Goal: Task Accomplishment & Management: Manage account settings

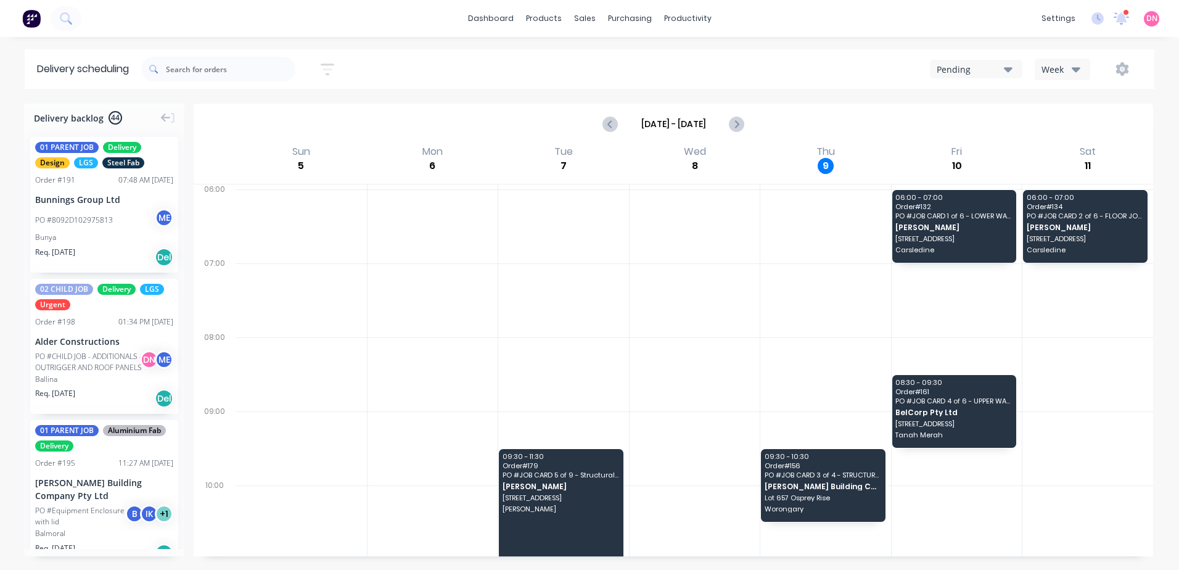
click at [585, 74] on div "Pending" at bounding box center [970, 69] width 67 height 13
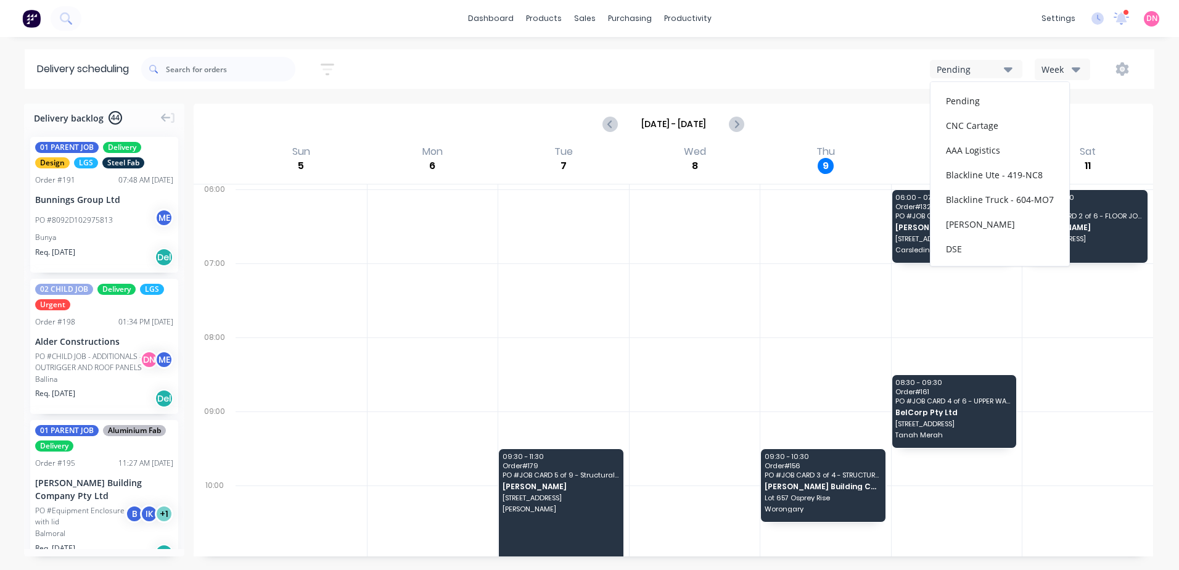
click at [585, 72] on div "Week" at bounding box center [1060, 69] width 36 height 13
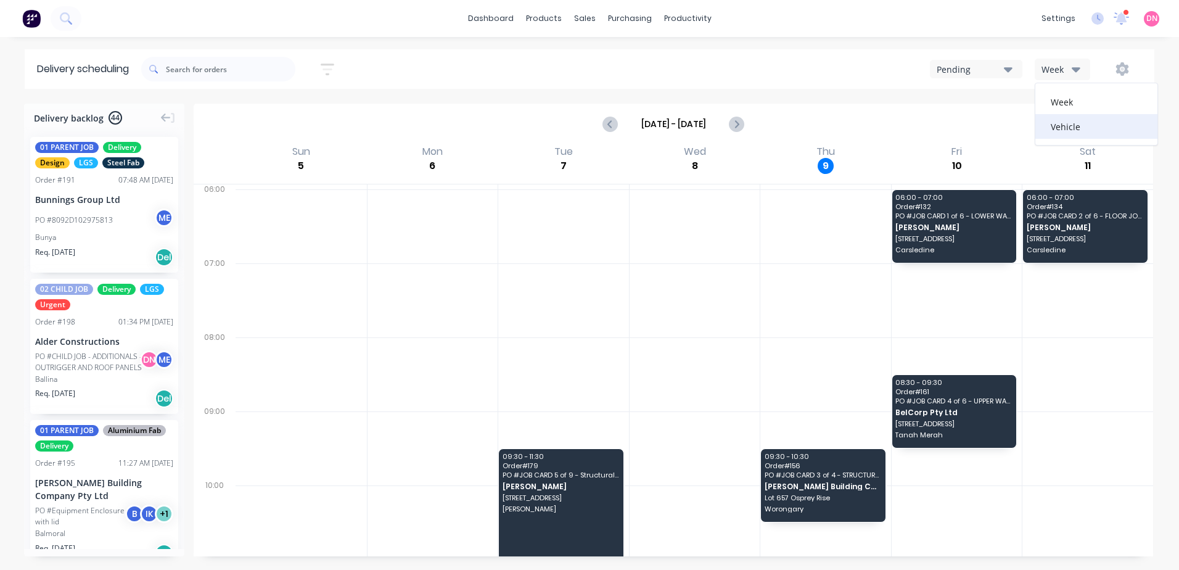
click at [585, 137] on div "Vehicle" at bounding box center [1096, 126] width 122 height 25
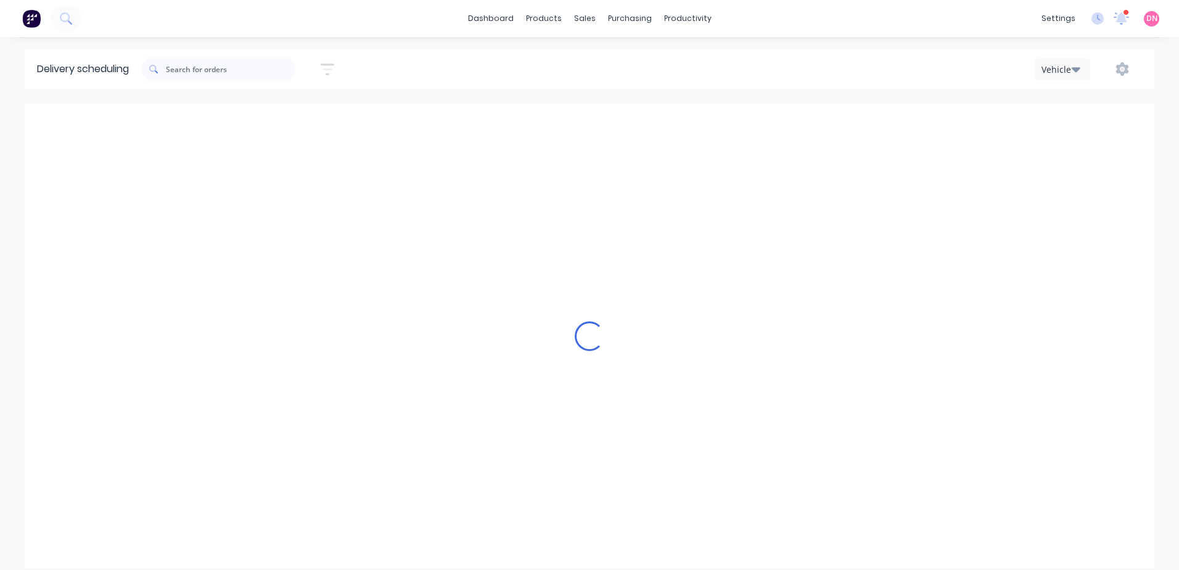
scroll to position [0, 1]
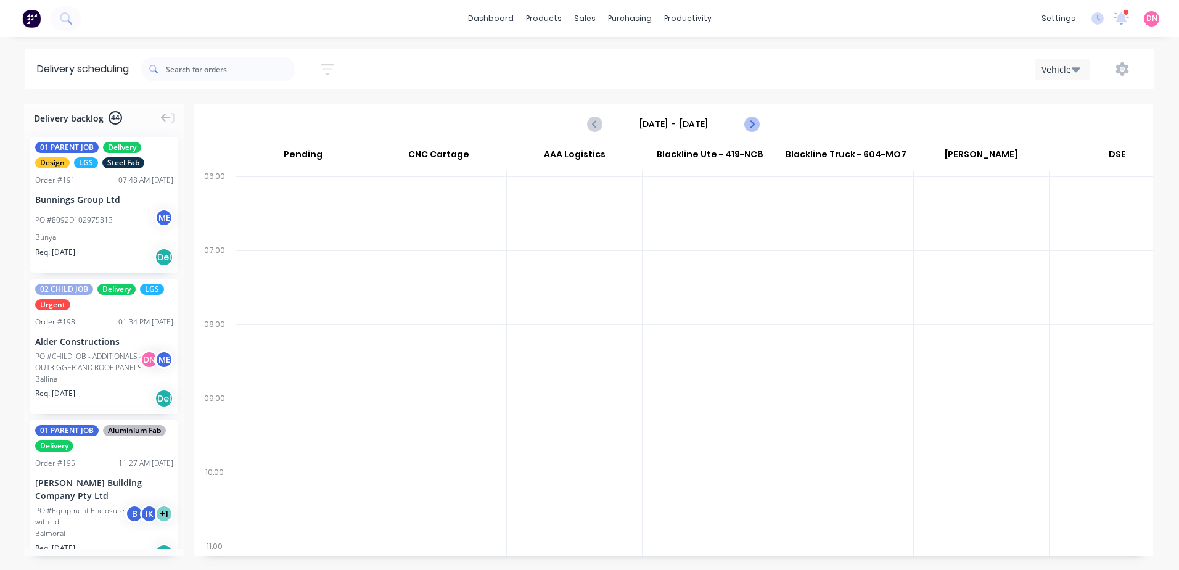
click at [585, 125] on icon "Next page" at bounding box center [751, 124] width 15 height 15
click at [585, 126] on icon "Next page" at bounding box center [751, 124] width 15 height 15
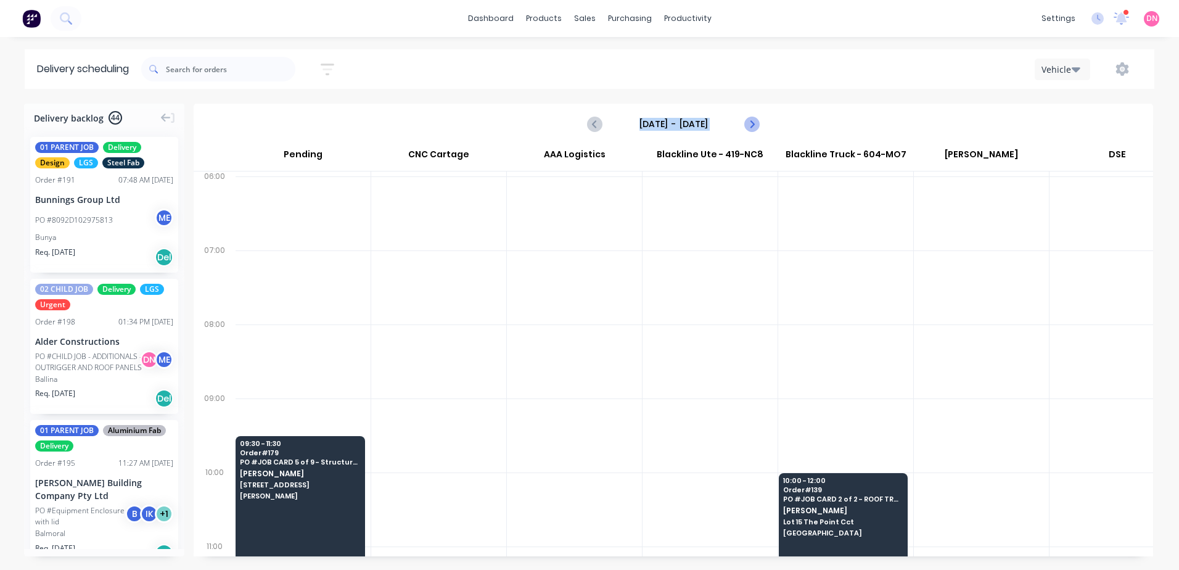
click at [585, 126] on icon "Next page" at bounding box center [751, 124] width 15 height 15
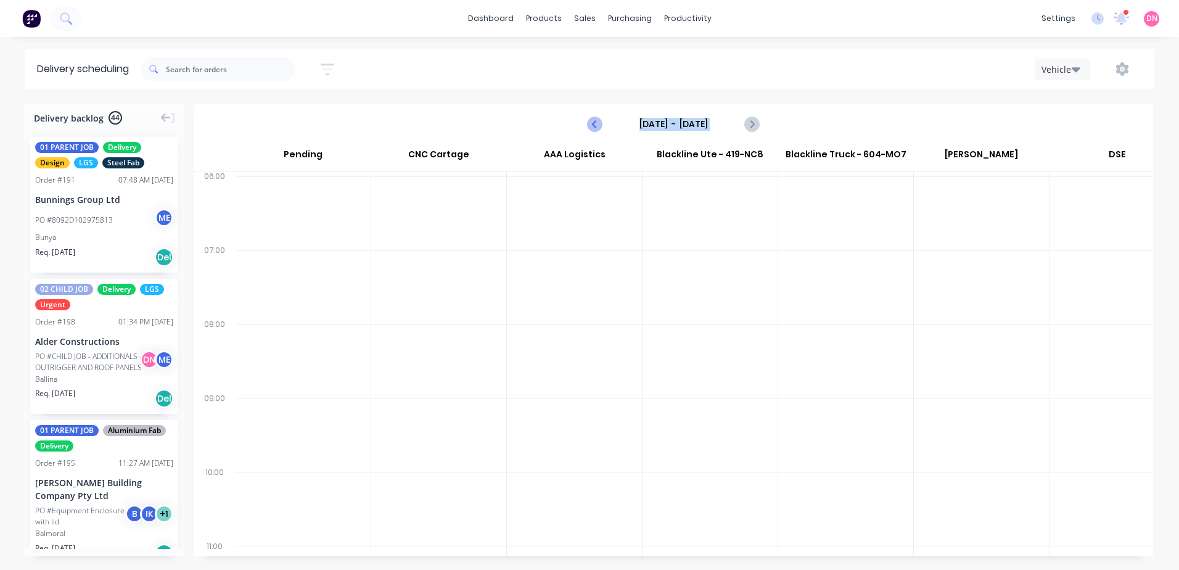
click at [585, 123] on icon "Previous page" at bounding box center [596, 124] width 6 height 10
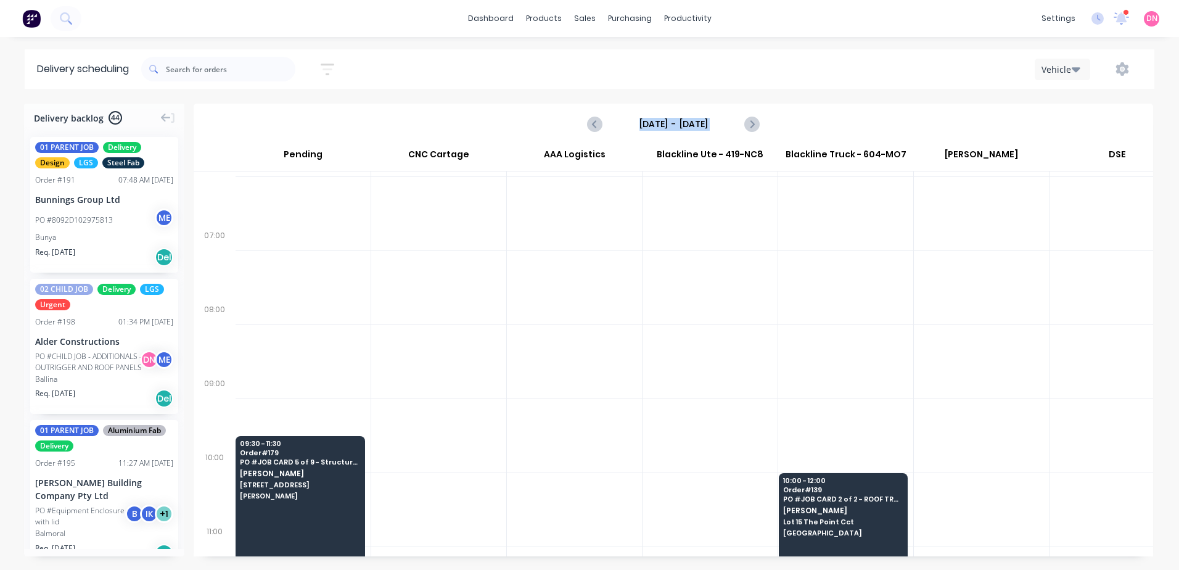
scroll to position [62, 1]
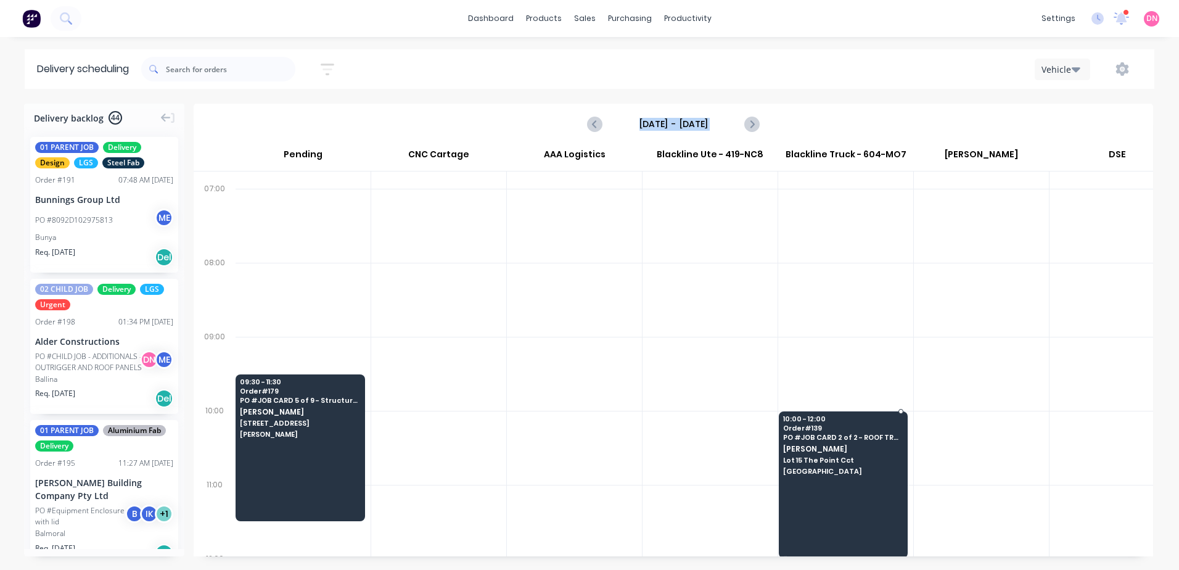
click at [585, 246] on span "10:00 - 12:00" at bounding box center [843, 418] width 120 height 7
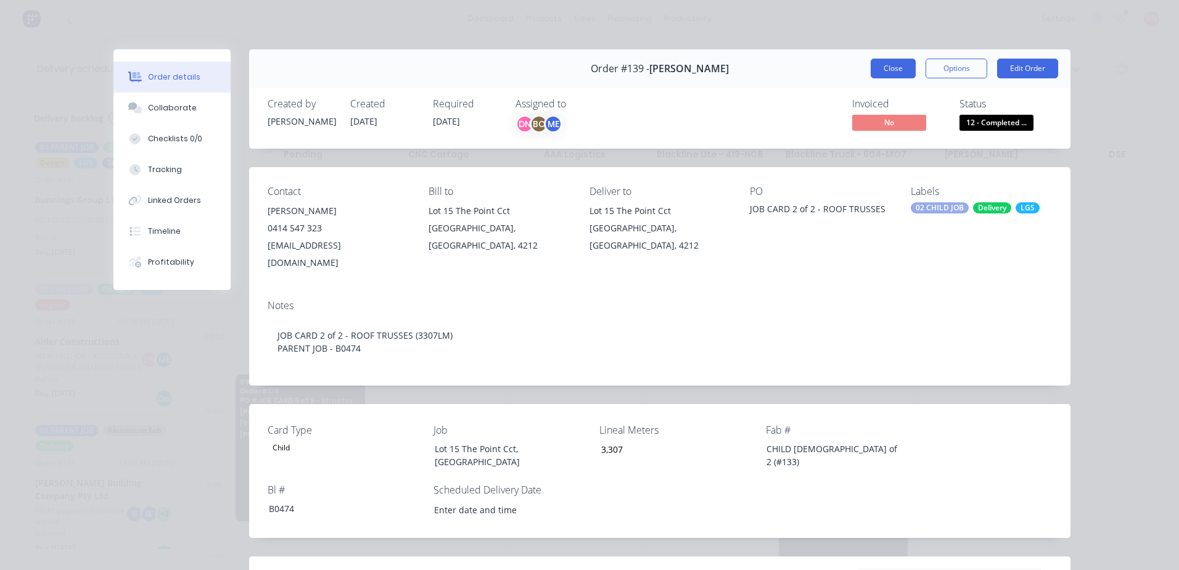
click at [585, 70] on button "Close" at bounding box center [893, 69] width 45 height 20
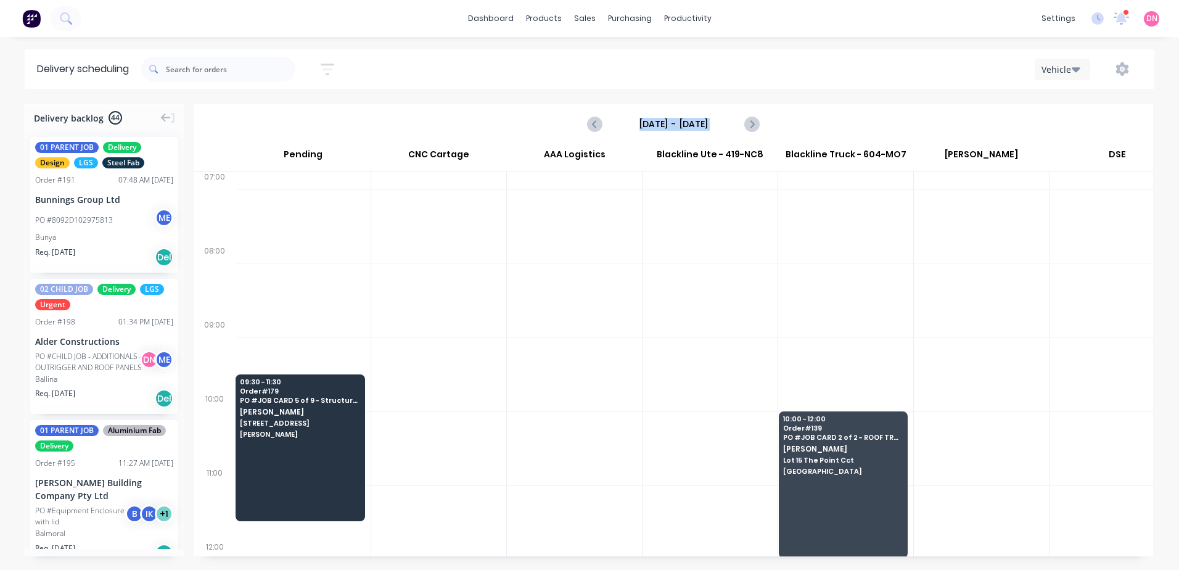
scroll to position [73, 1]
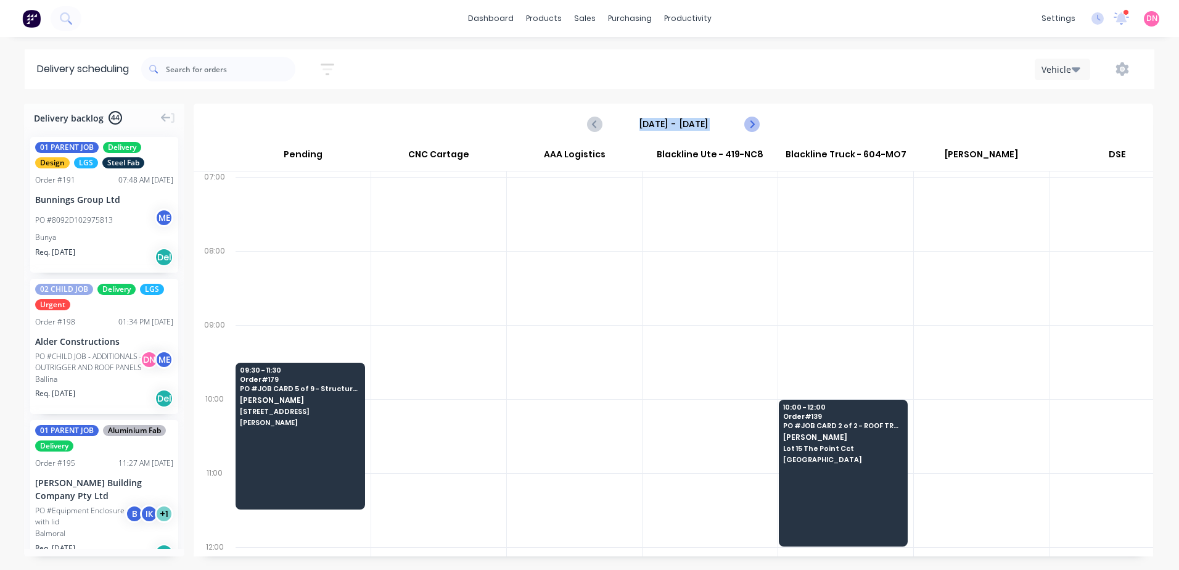
click at [585, 126] on icon "Next page" at bounding box center [751, 124] width 15 height 15
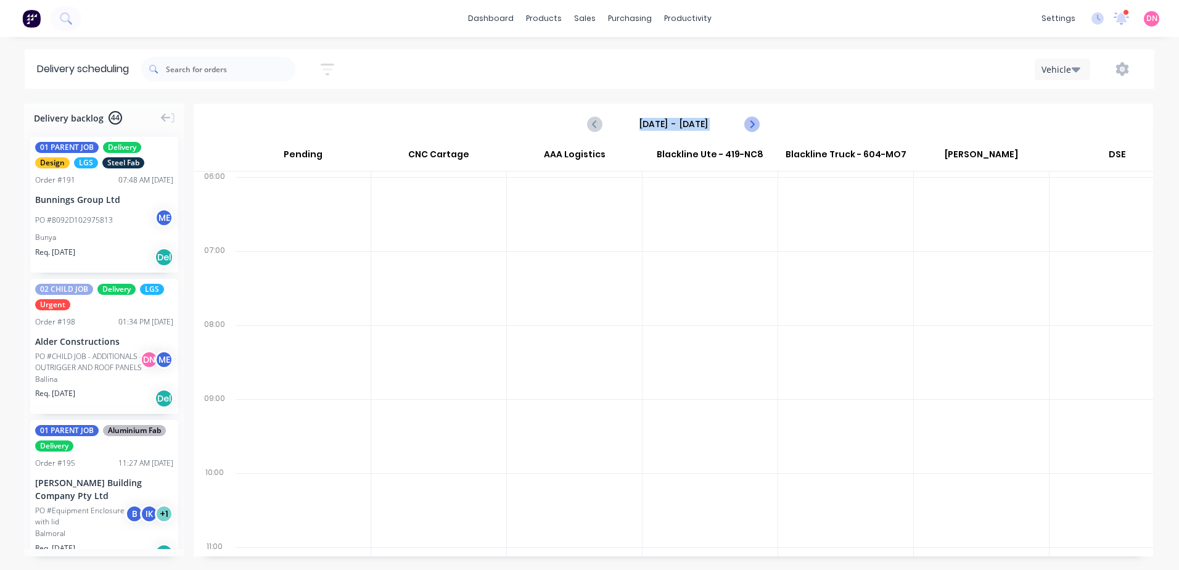
scroll to position [0, 1]
click at [585, 126] on icon "Next page" at bounding box center [751, 124] width 15 height 15
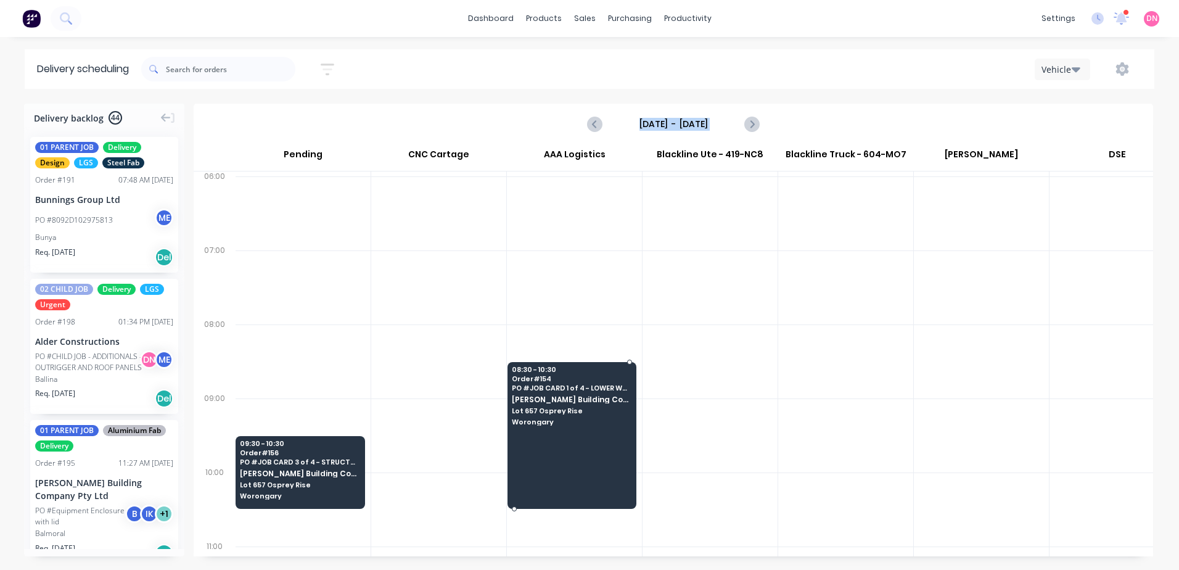
click at [585, 246] on span "Lot 657 Osprey Rise" at bounding box center [572, 410] width 120 height 7
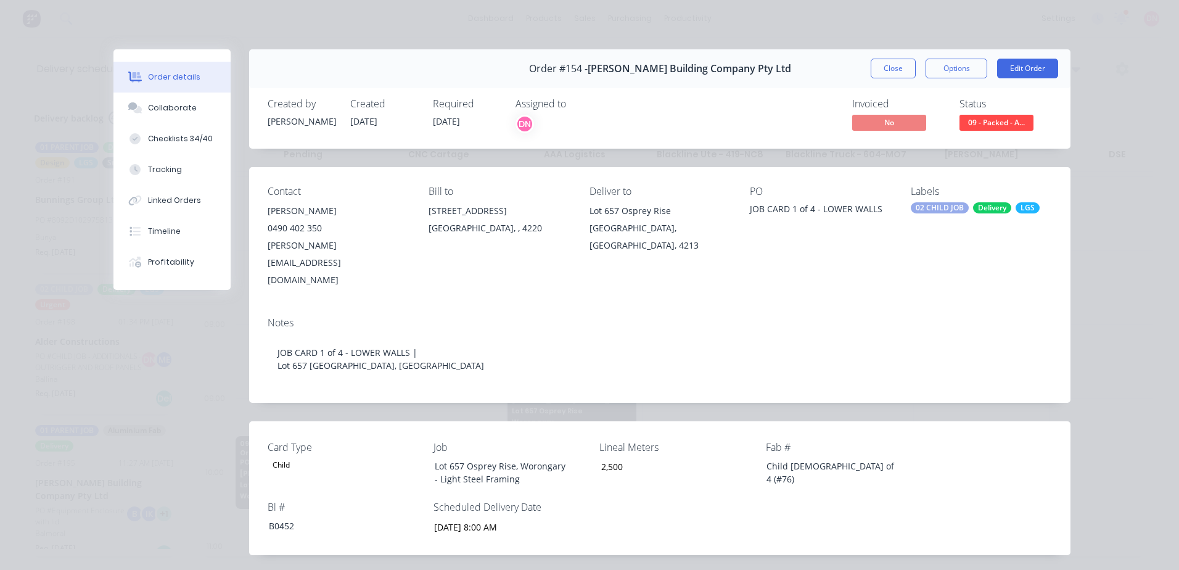
click at [585, 115] on span "09 - Packed - A..." at bounding box center [997, 122] width 74 height 15
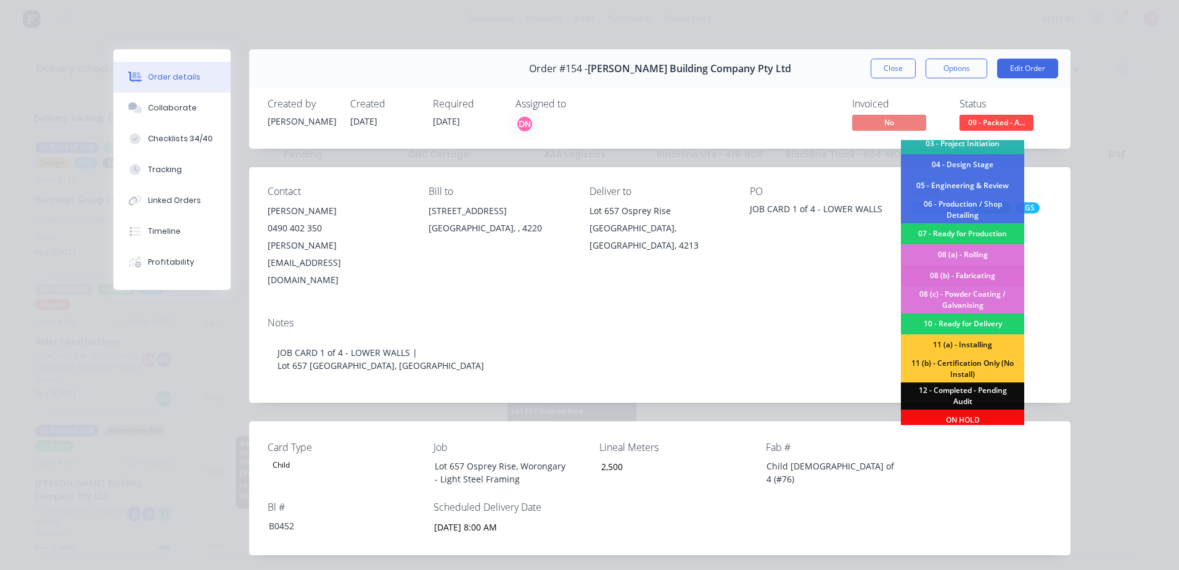
scroll to position [96, 0]
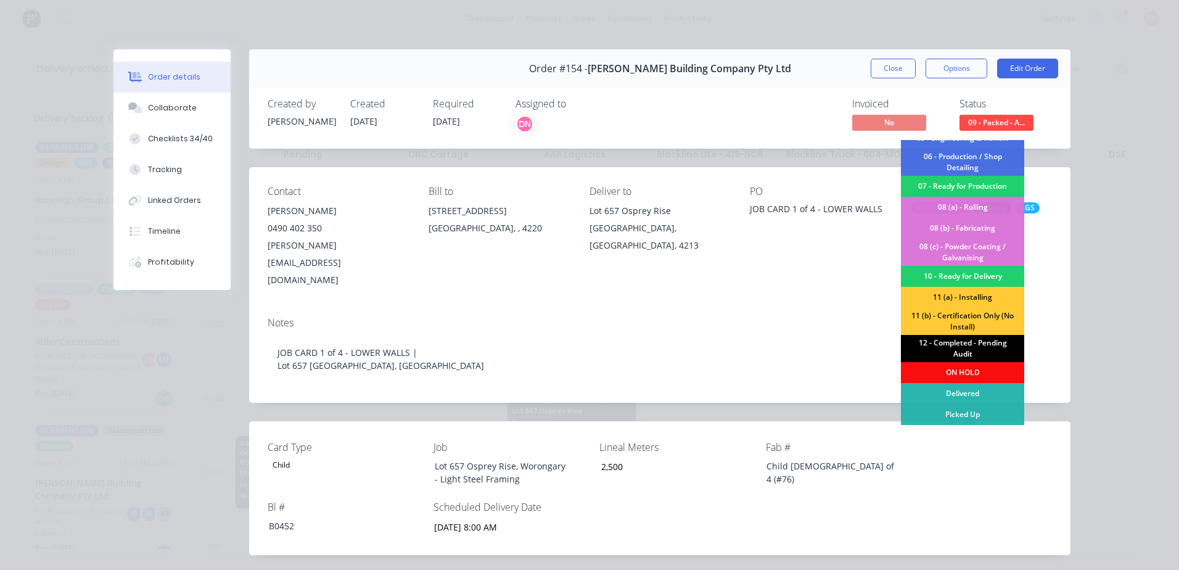
click at [585, 246] on div "12 - Completed - Pending Audit" at bounding box center [962, 348] width 123 height 27
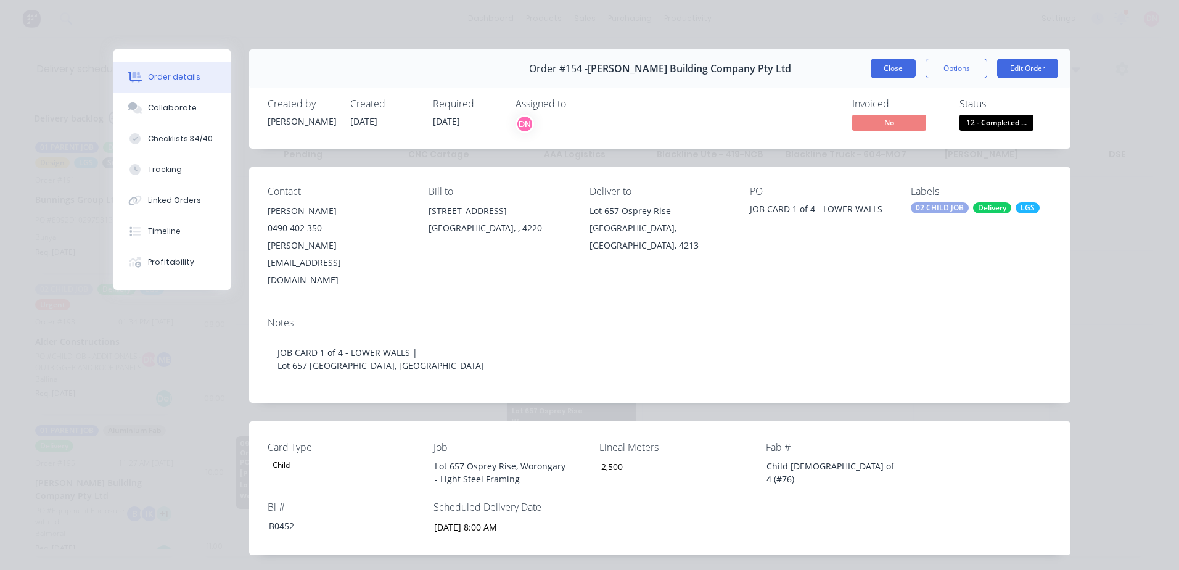
click at [585, 67] on button "Close" at bounding box center [893, 69] width 45 height 20
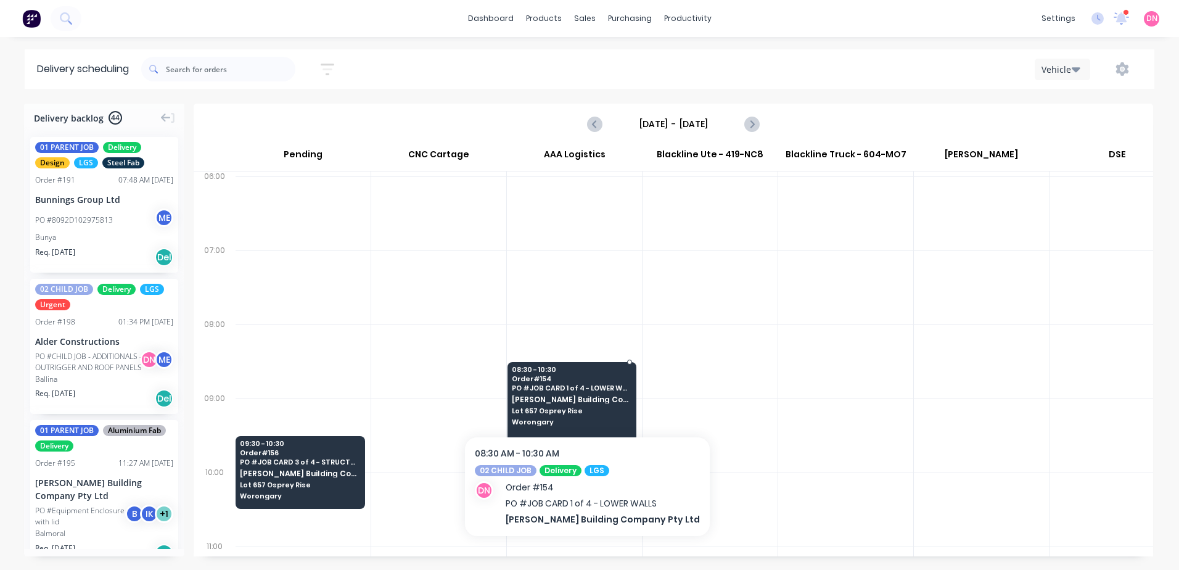
click at [585, 246] on span "Order # 154" at bounding box center [572, 378] width 120 height 7
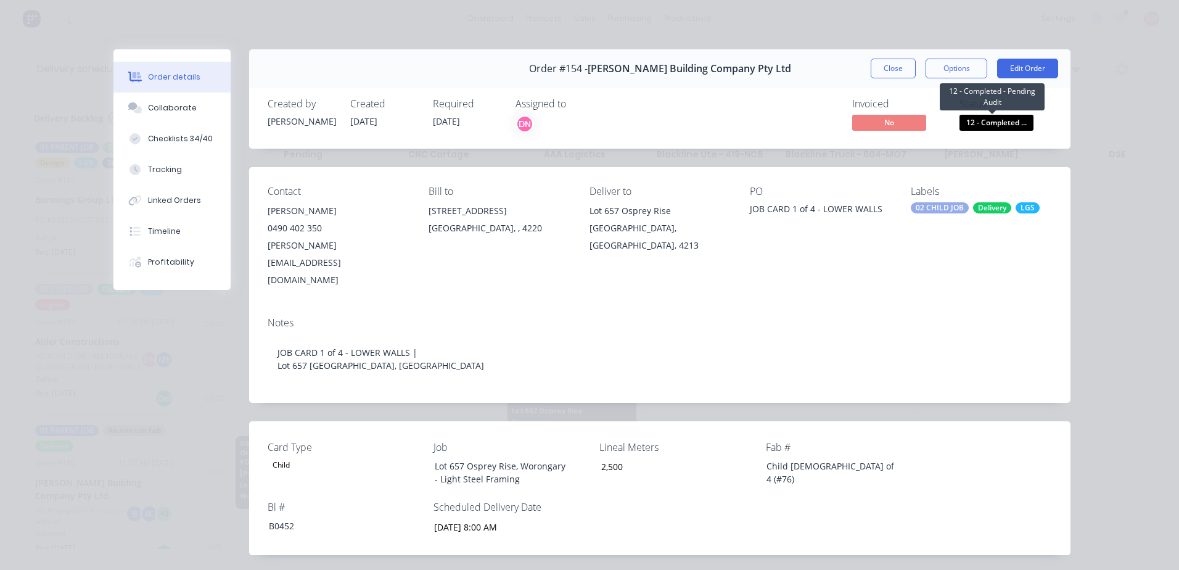
click at [585, 129] on span "12 - Completed ..." at bounding box center [997, 122] width 74 height 15
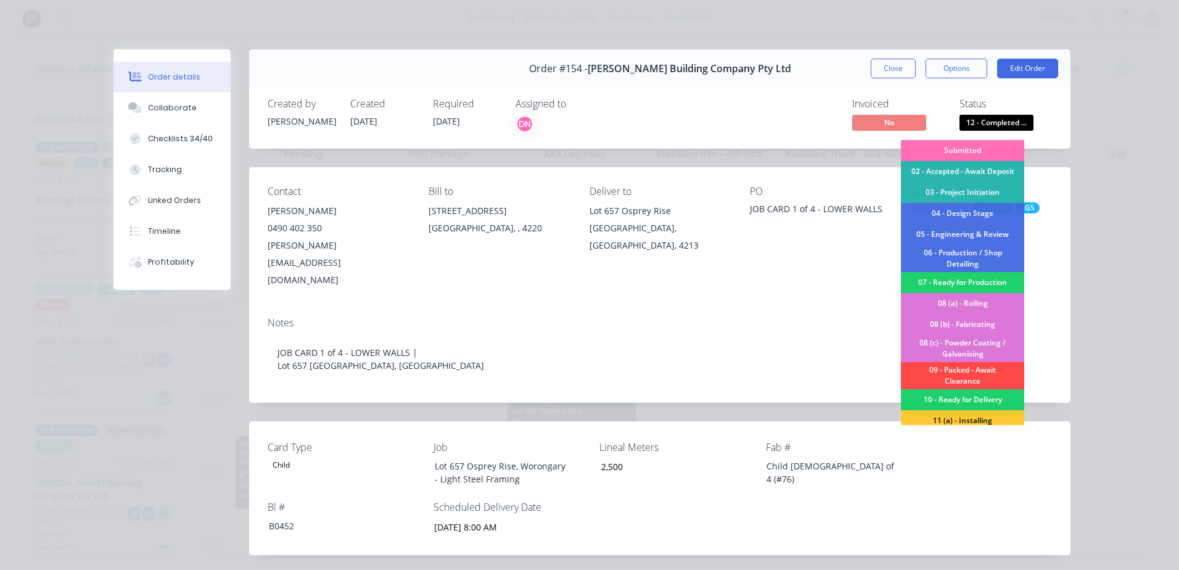
click at [585, 246] on div "09 - Packed - Await Clearance" at bounding box center [962, 375] width 123 height 27
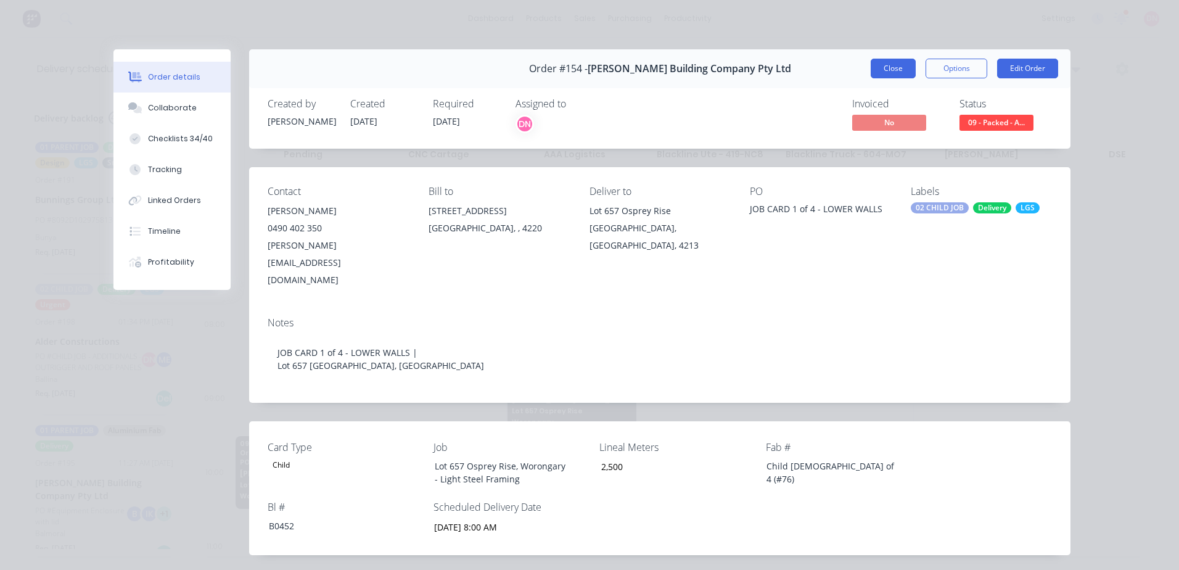
click at [585, 75] on button "Close" at bounding box center [893, 69] width 45 height 20
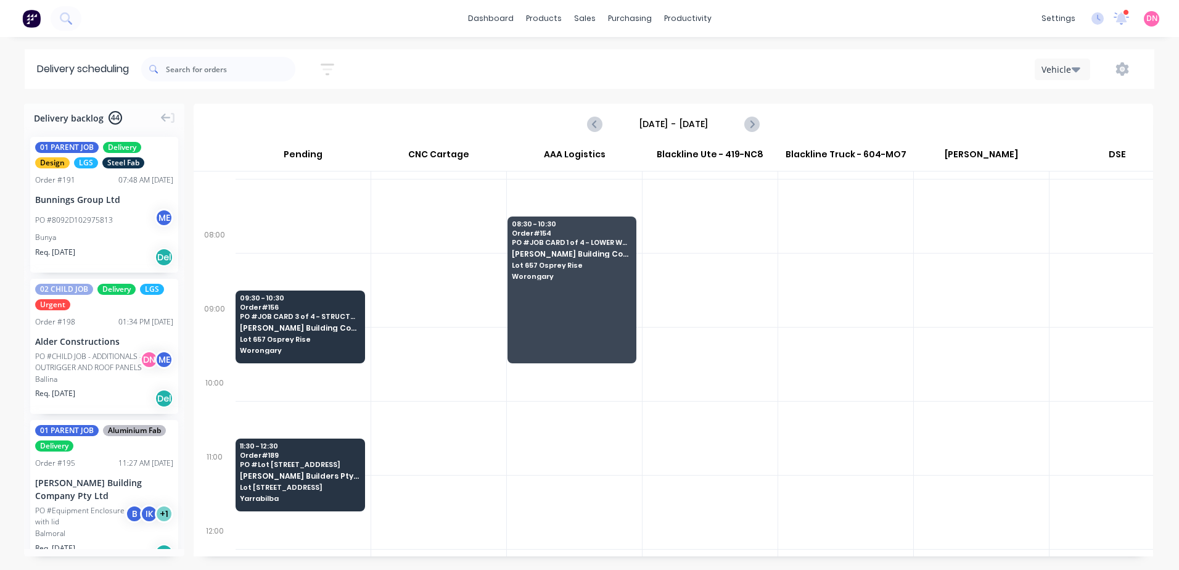
scroll to position [185, 1]
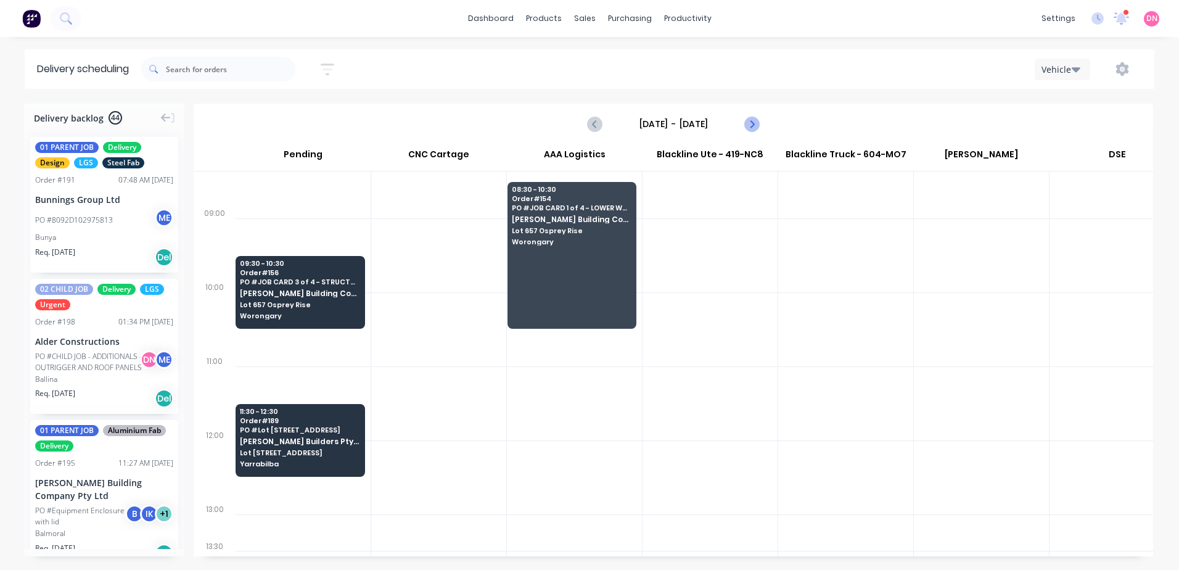
click at [585, 128] on icon "Next page" at bounding box center [751, 124] width 15 height 15
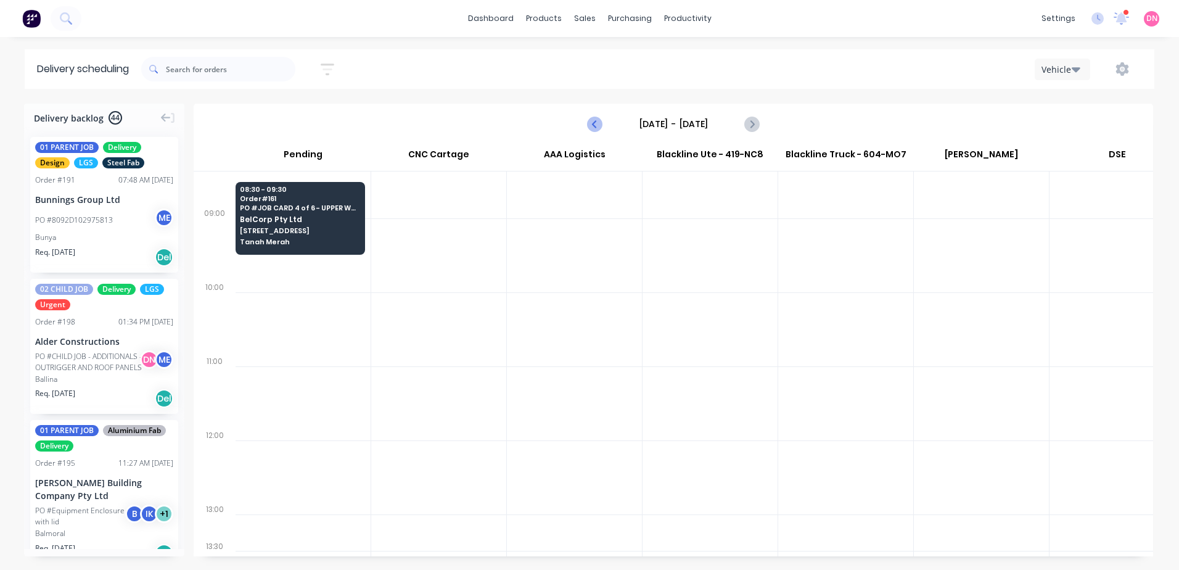
click at [585, 128] on icon "Previous page" at bounding box center [595, 124] width 15 height 15
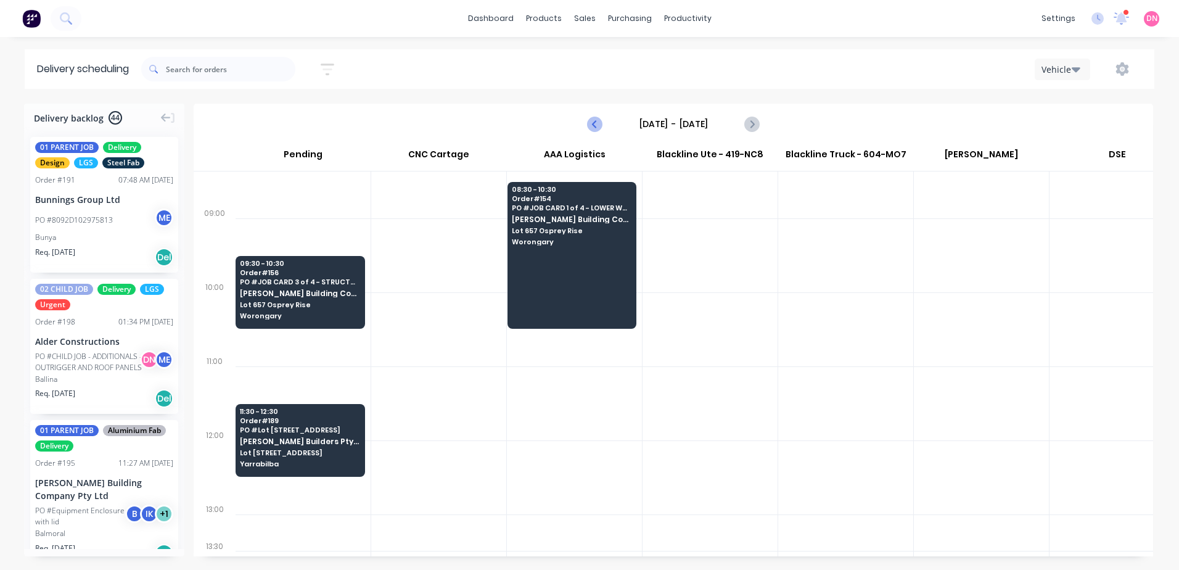
click at [585, 129] on icon "Previous page" at bounding box center [595, 124] width 15 height 15
type input "[DATE] - [DATE]"
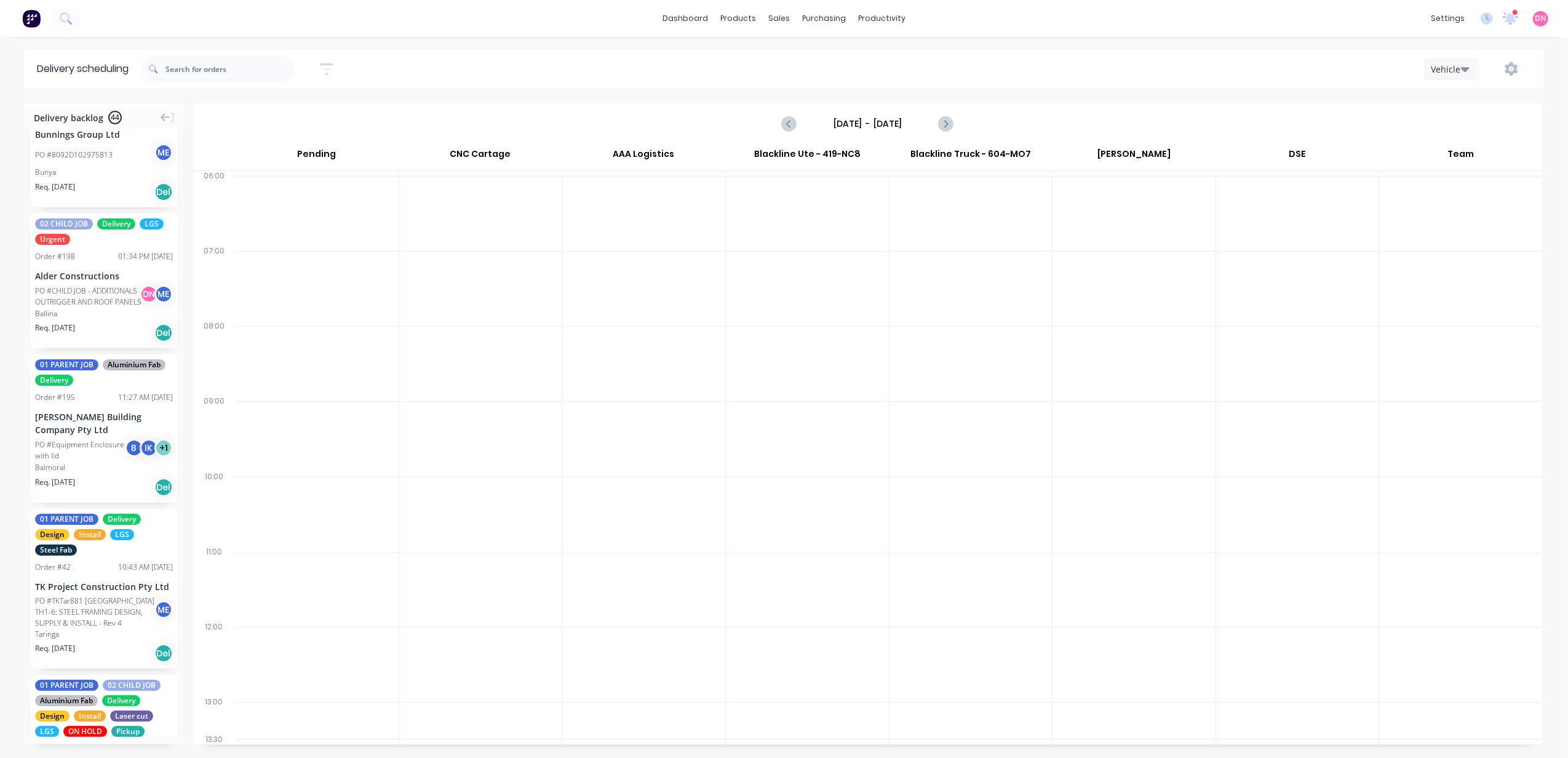
scroll to position [0, 0]
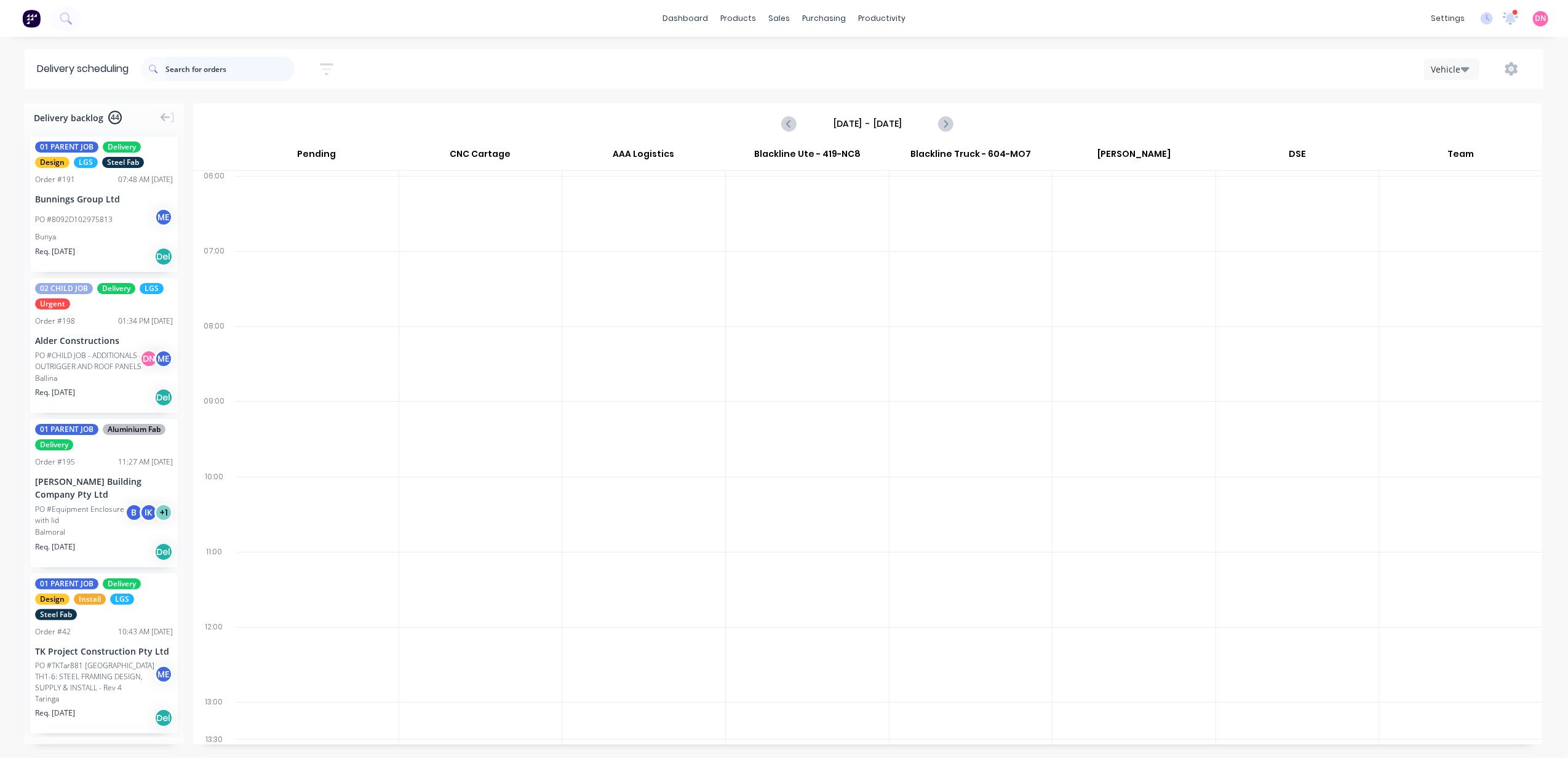
click at [228, 68] on input "text" at bounding box center [229, 69] width 129 height 25
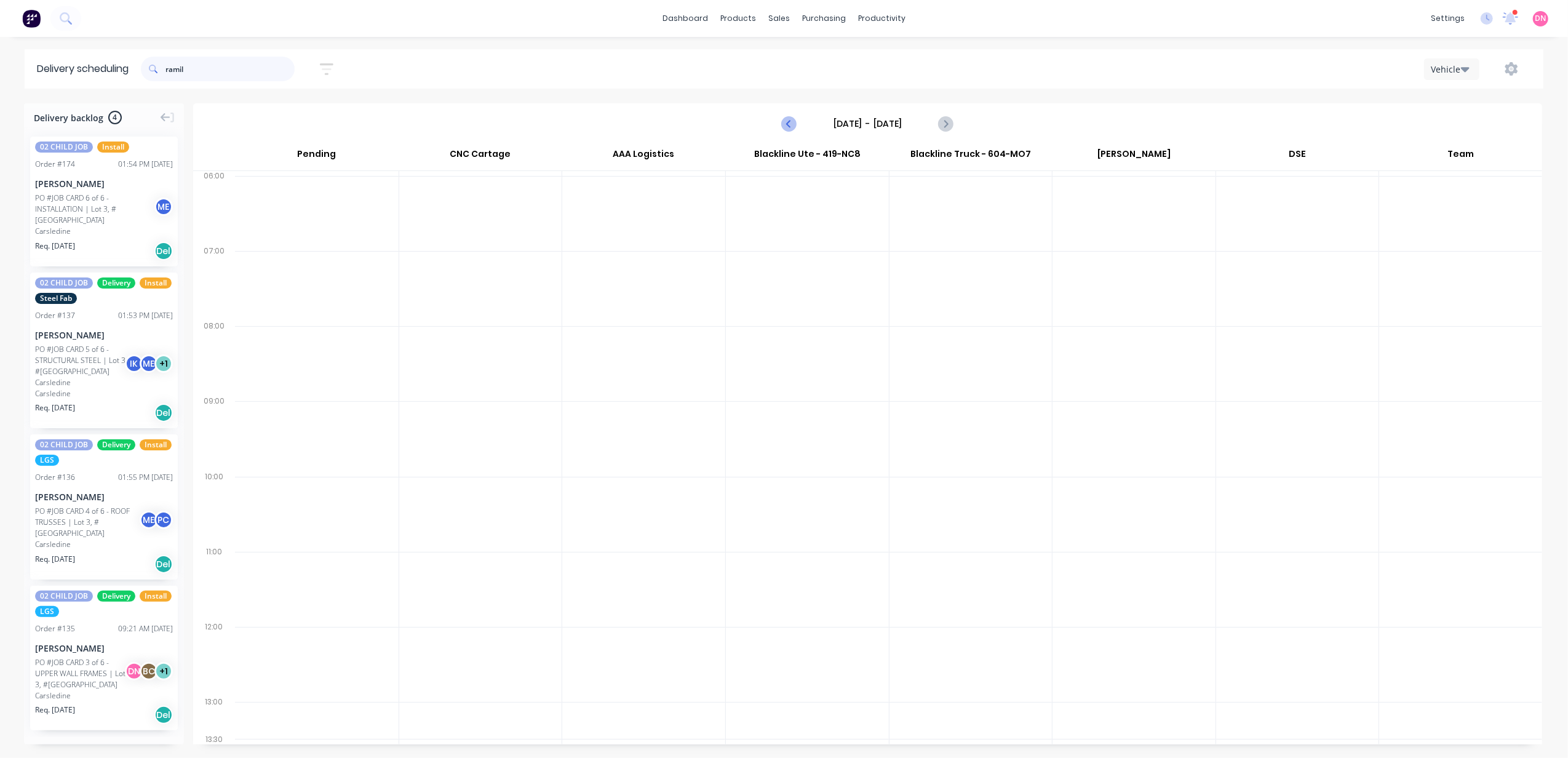
type input "ramil"
click at [584, 128] on icon "Previous page" at bounding box center [789, 124] width 15 height 15
click at [584, 124] on icon "Next page" at bounding box center [946, 124] width 6 height 10
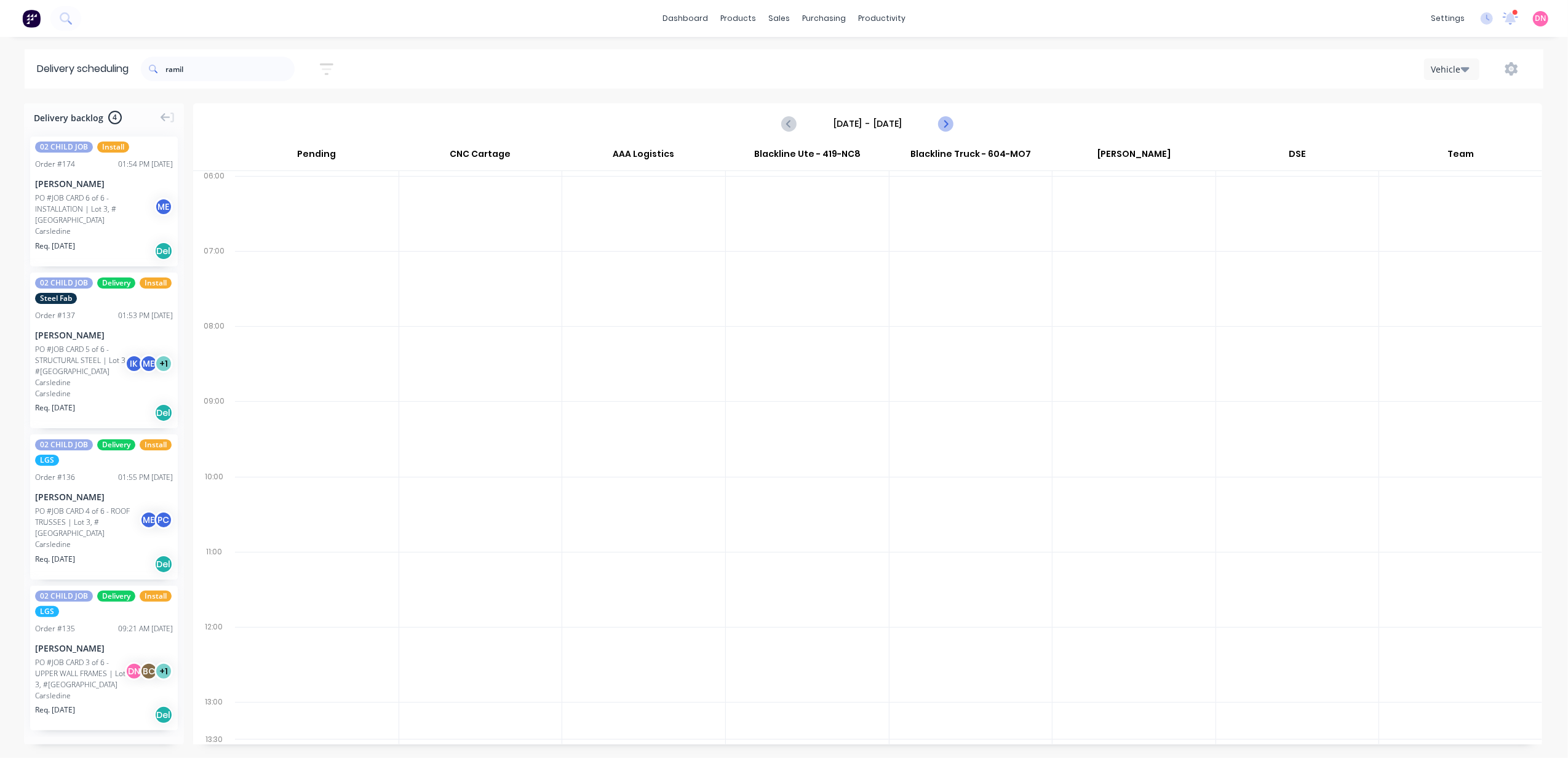
click at [584, 124] on icon "Next page" at bounding box center [946, 124] width 6 height 10
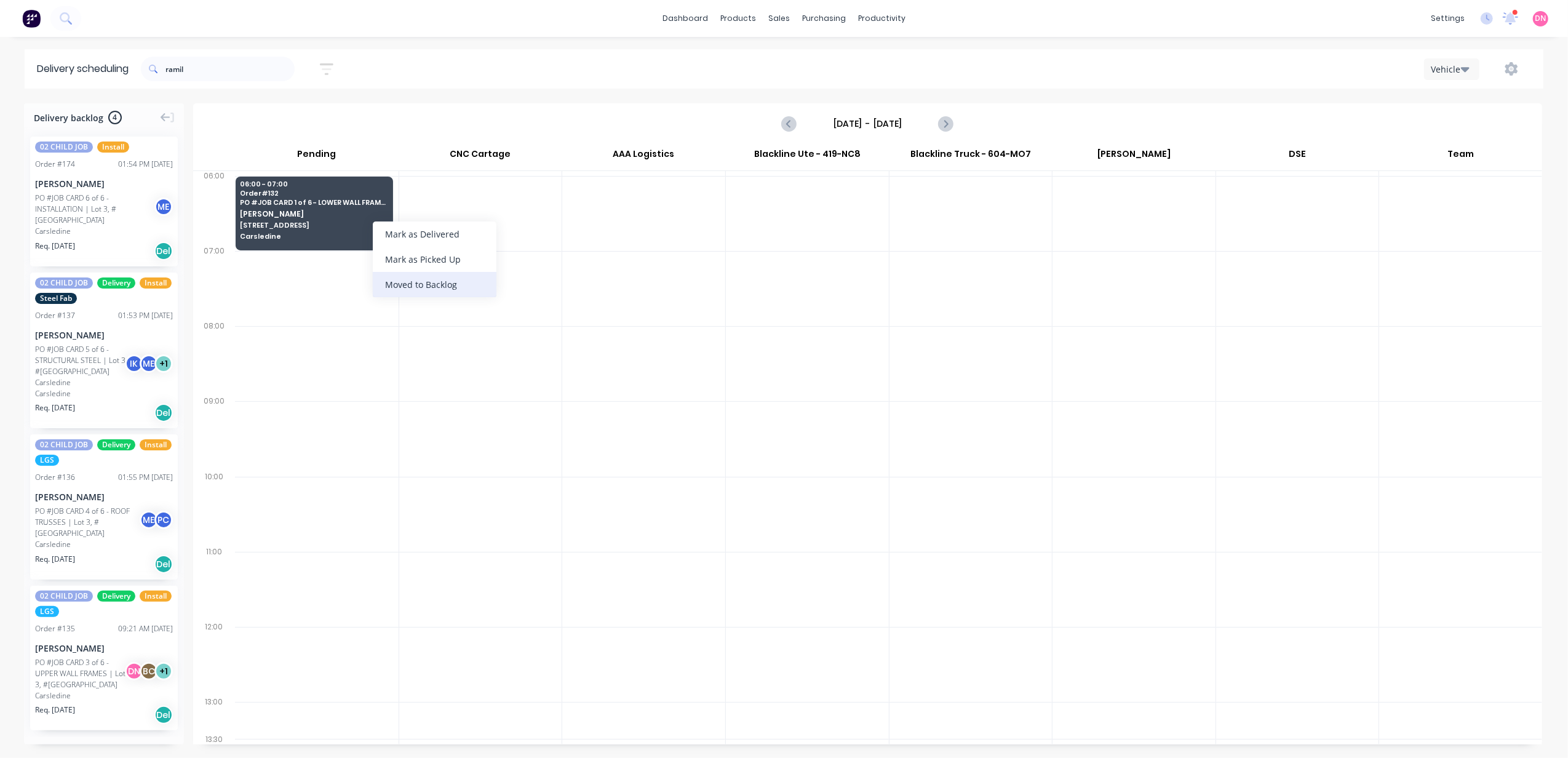
click at [449, 245] on div "Moved to Backlog" at bounding box center [435, 284] width 124 height 25
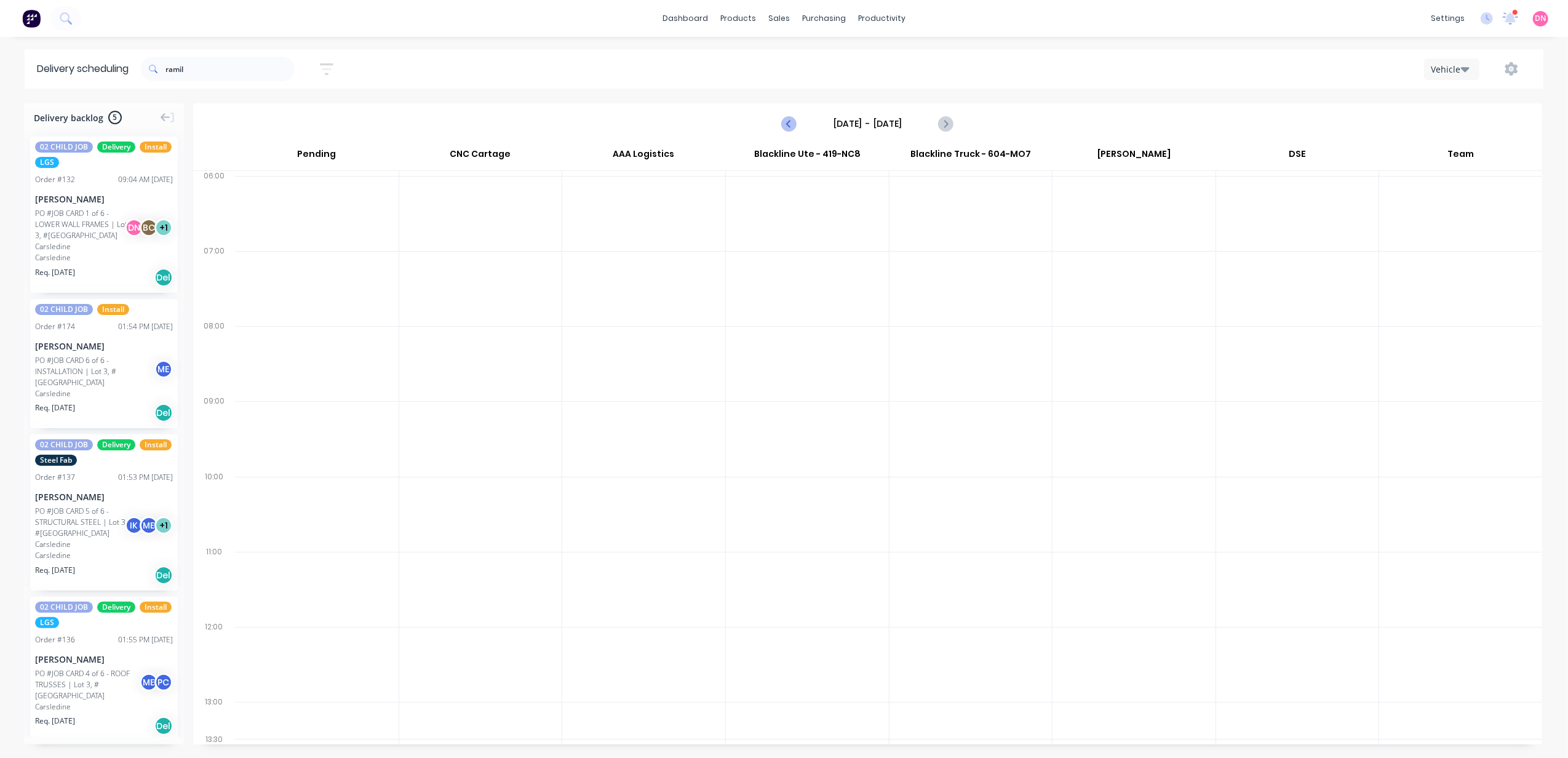
click at [584, 117] on icon "Previous page" at bounding box center [789, 124] width 15 height 15
click at [584, 126] on label "[DATE] - [DATE]" at bounding box center [867, 124] width 123 height 20
click at [584, 126] on input "[DATE] - [DATE]" at bounding box center [867, 124] width 122 height 18
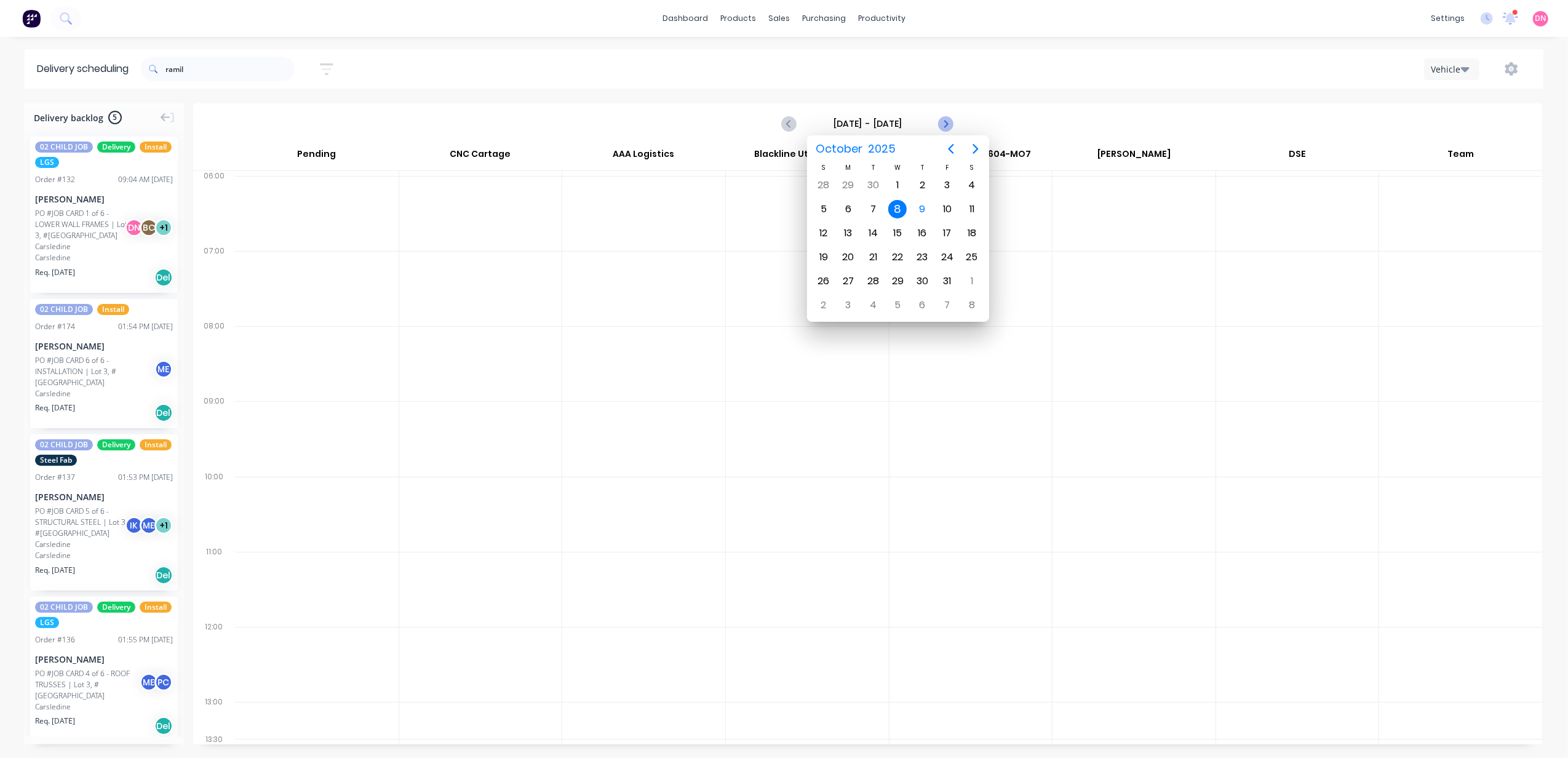
click at [584, 126] on icon "Next page" at bounding box center [945, 124] width 15 height 15
type input "[DATE] - [DATE]"
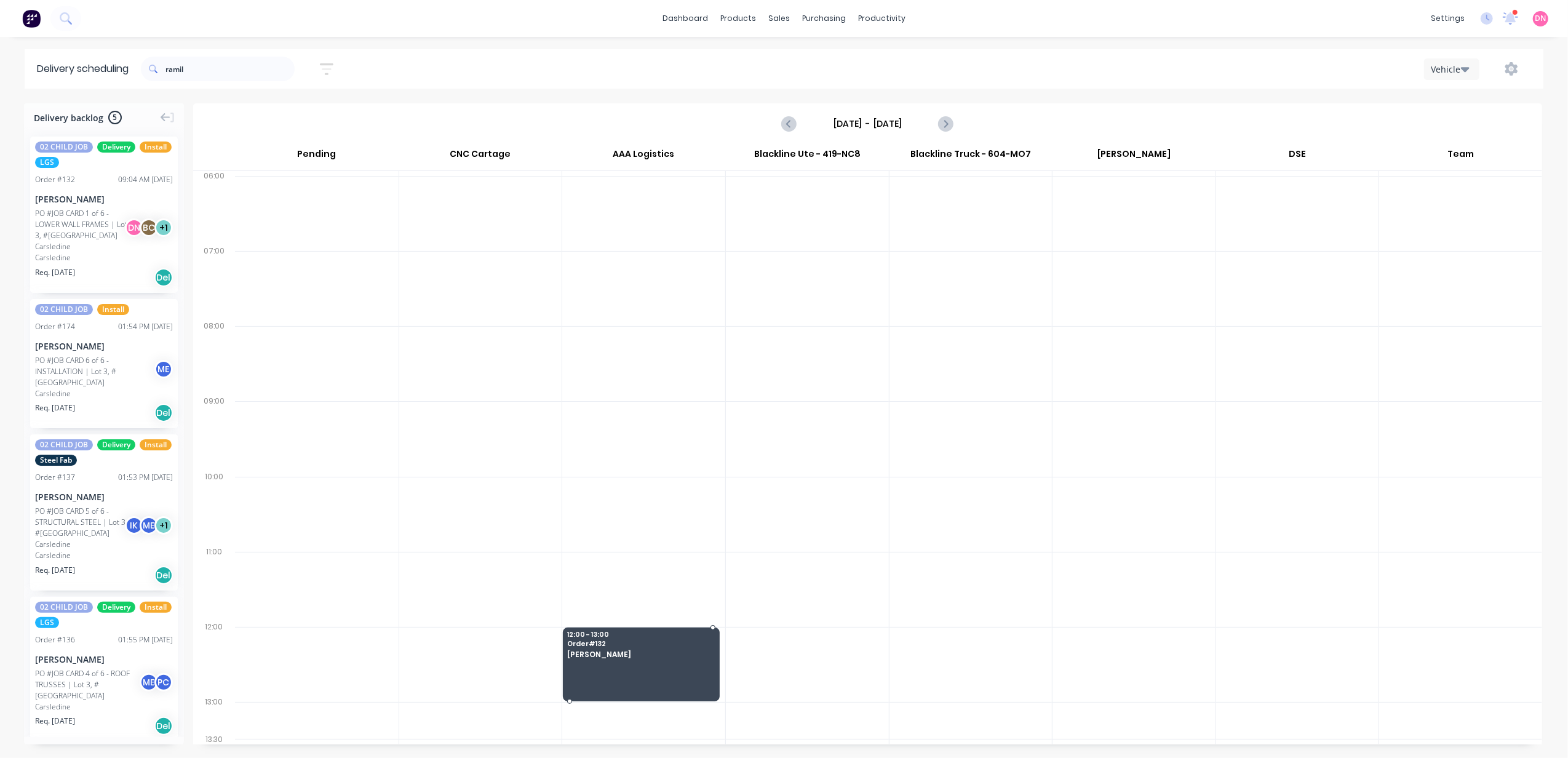
drag, startPoint x: 99, startPoint y: 221, endPoint x: 625, endPoint y: 637, distance: 670.6
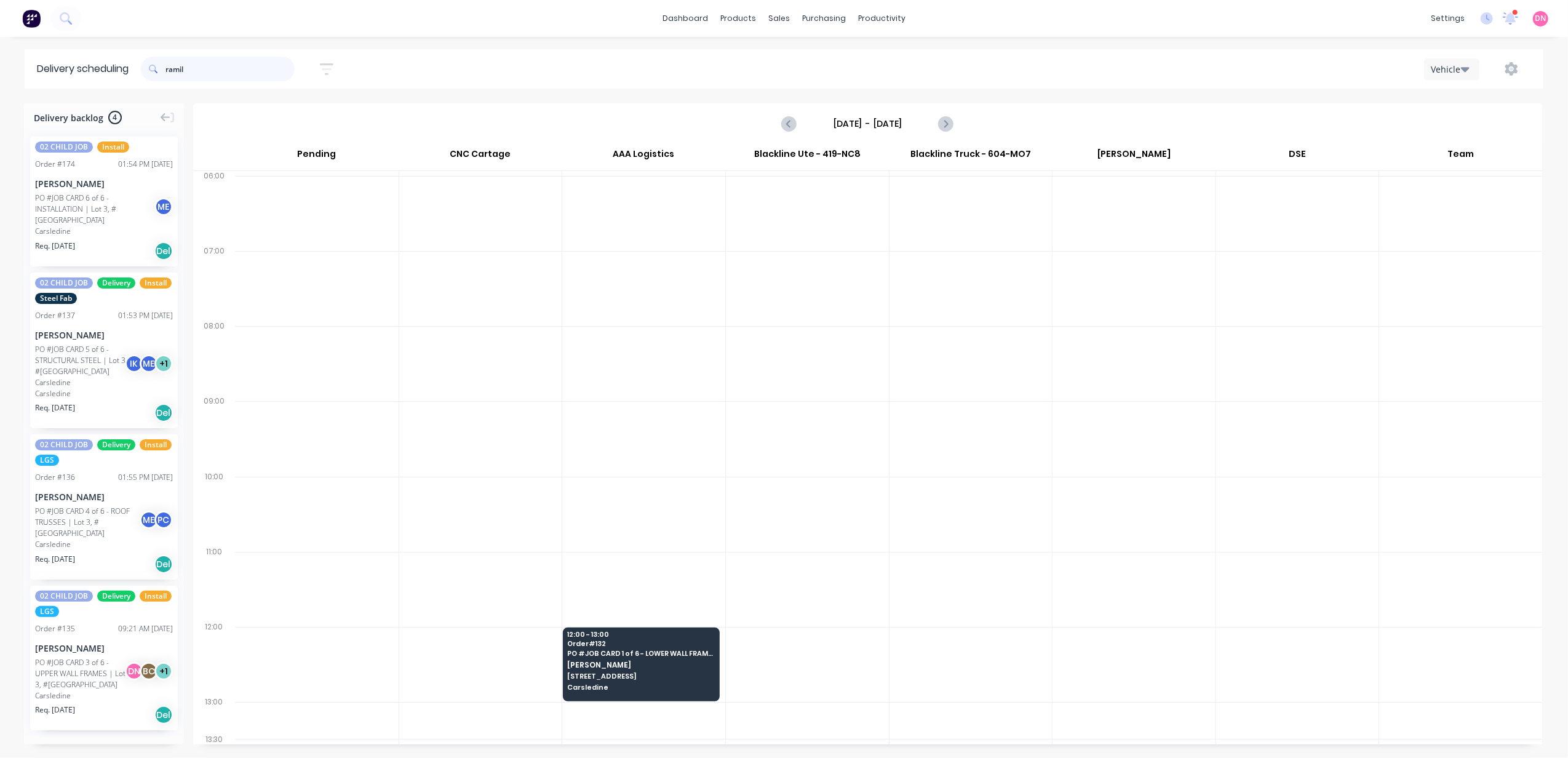
drag, startPoint x: 274, startPoint y: 64, endPoint x: -102, endPoint y: 35, distance: 377.1
click at [0, 35] on html "dashboard products sales purchasing productivity dashboard products Product Cat…" at bounding box center [784, 379] width 1568 height 758
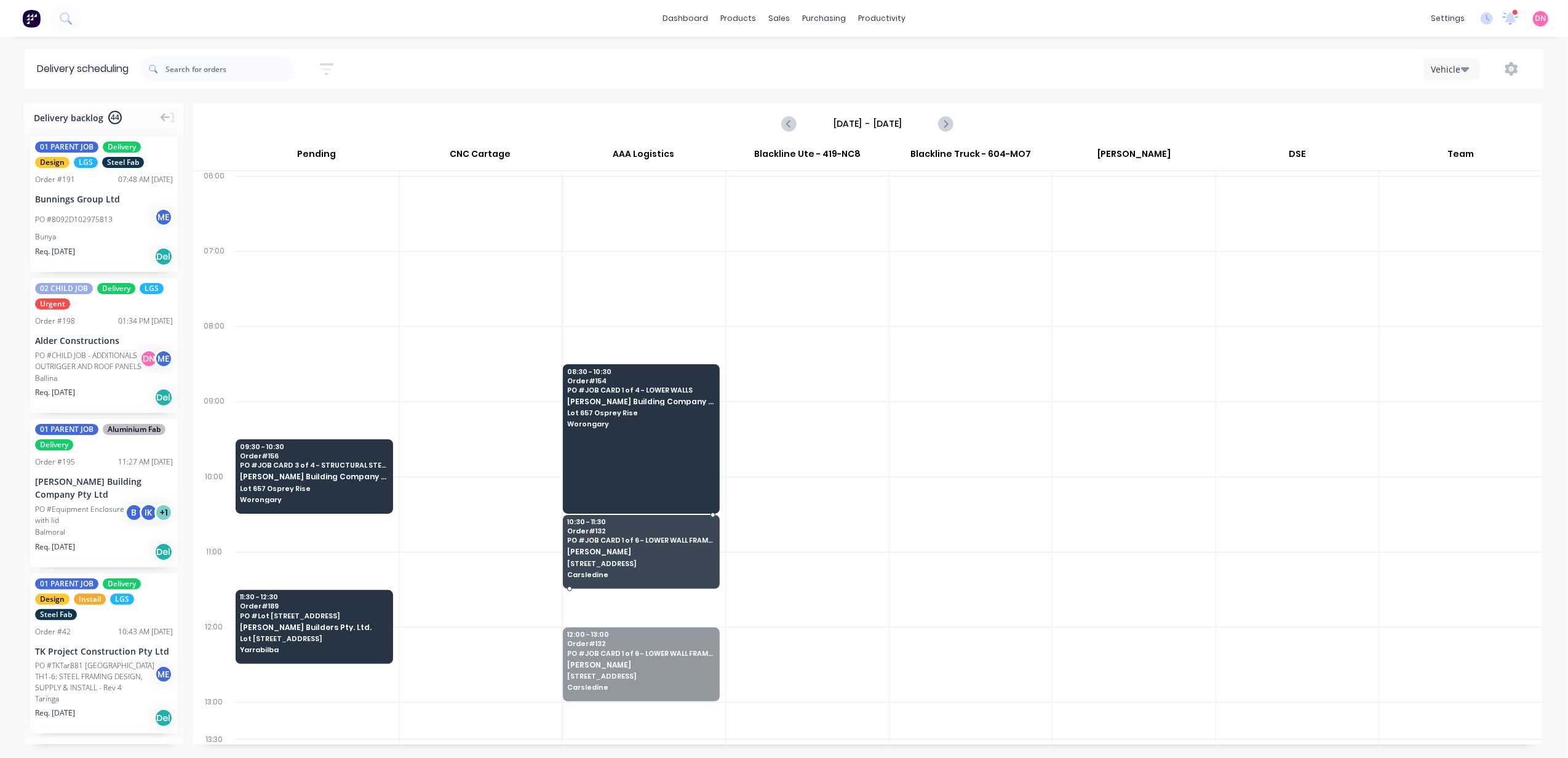
drag, startPoint x: 650, startPoint y: 649, endPoint x: 665, endPoint y: 549, distance: 101.1
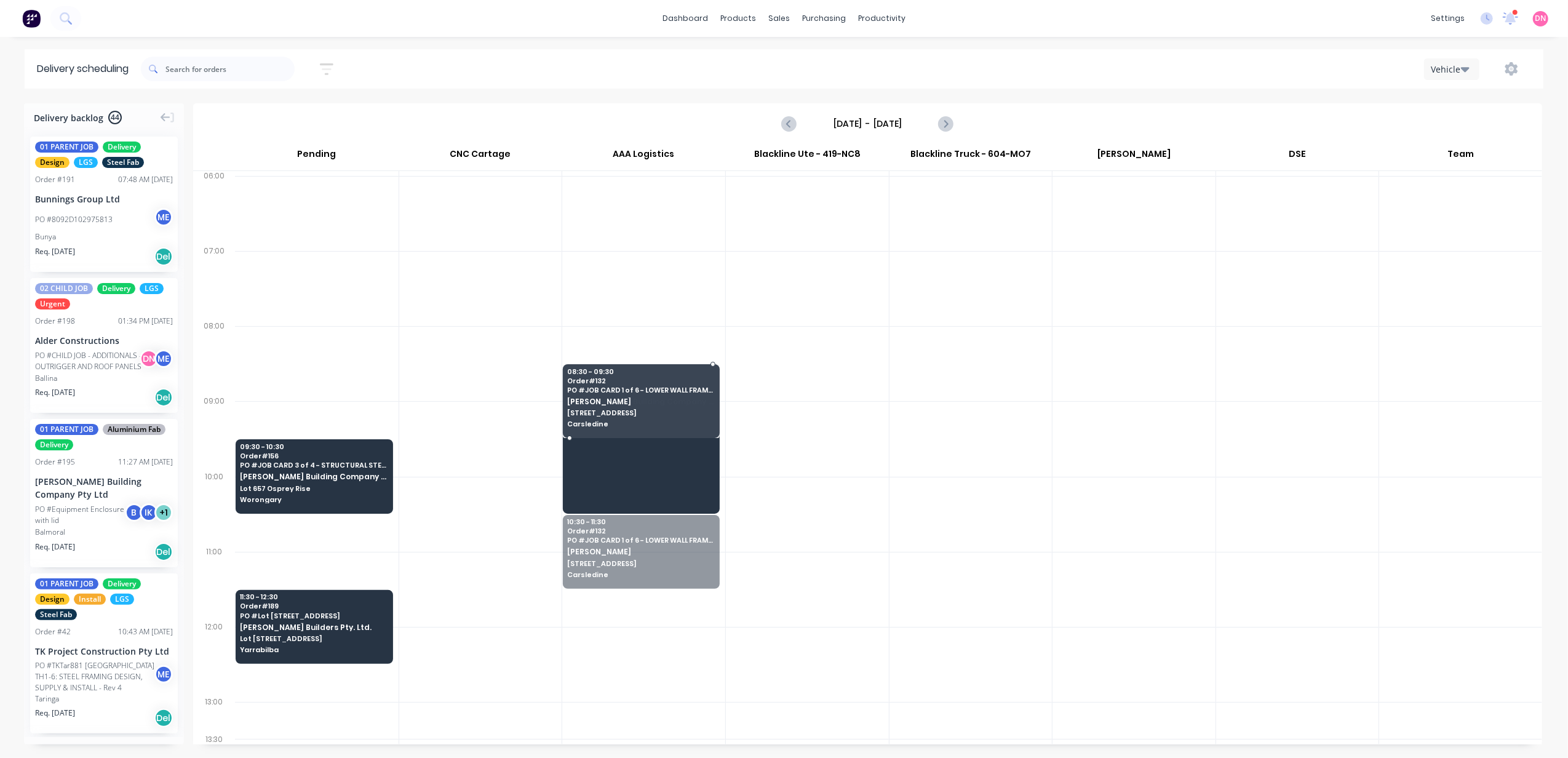
drag, startPoint x: 662, startPoint y: 571, endPoint x: 684, endPoint y: 415, distance: 157.5
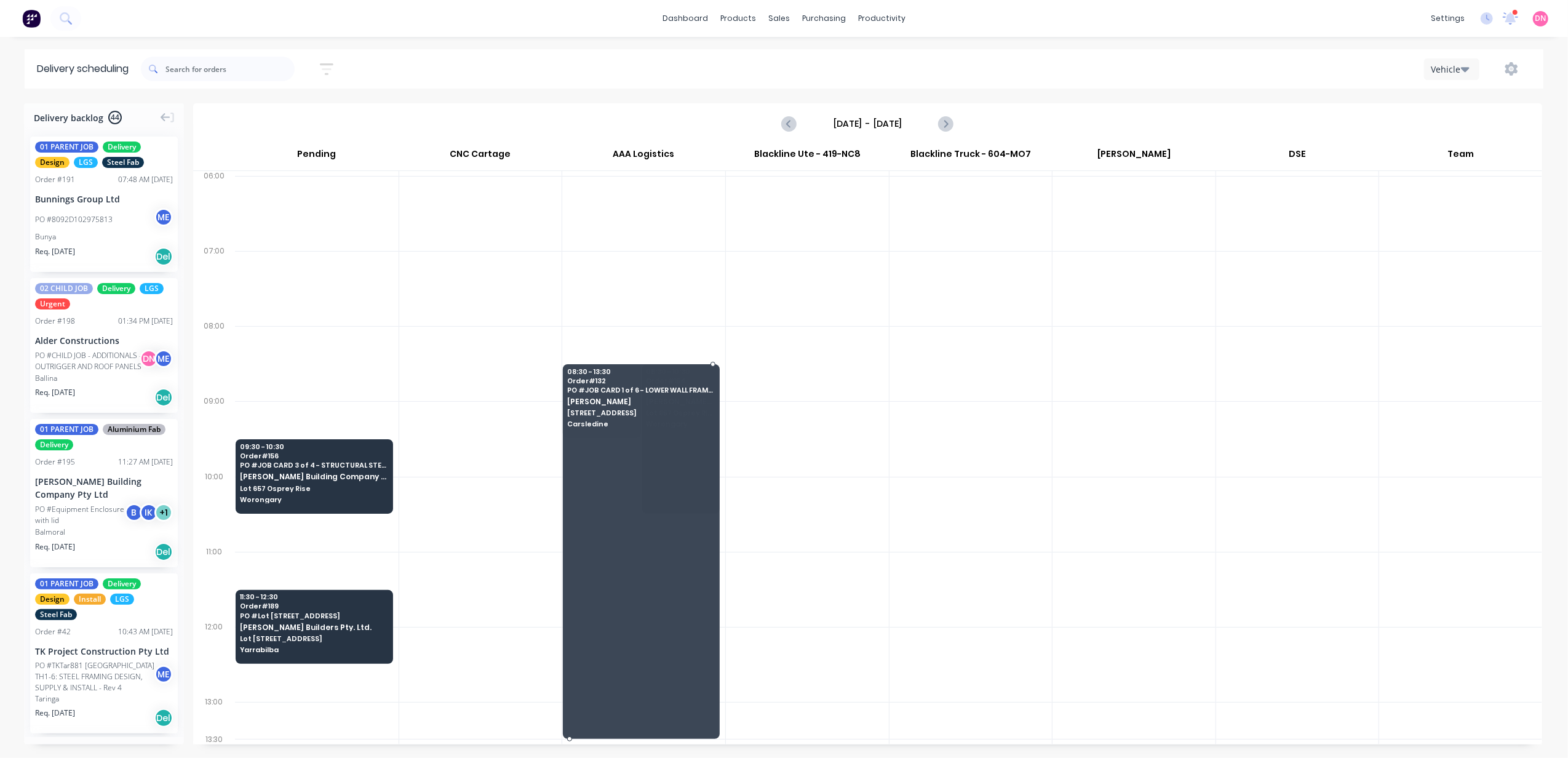
drag, startPoint x: 606, startPoint y: 437, endPoint x: 584, endPoint y: 748, distance: 311.8
click at [584, 245] on div "Delivery backlog 44 01 PARENT JOB Delivery Design LGS Steel Fab Order # 191 07:…" at bounding box center [784, 430] width 1568 height 653
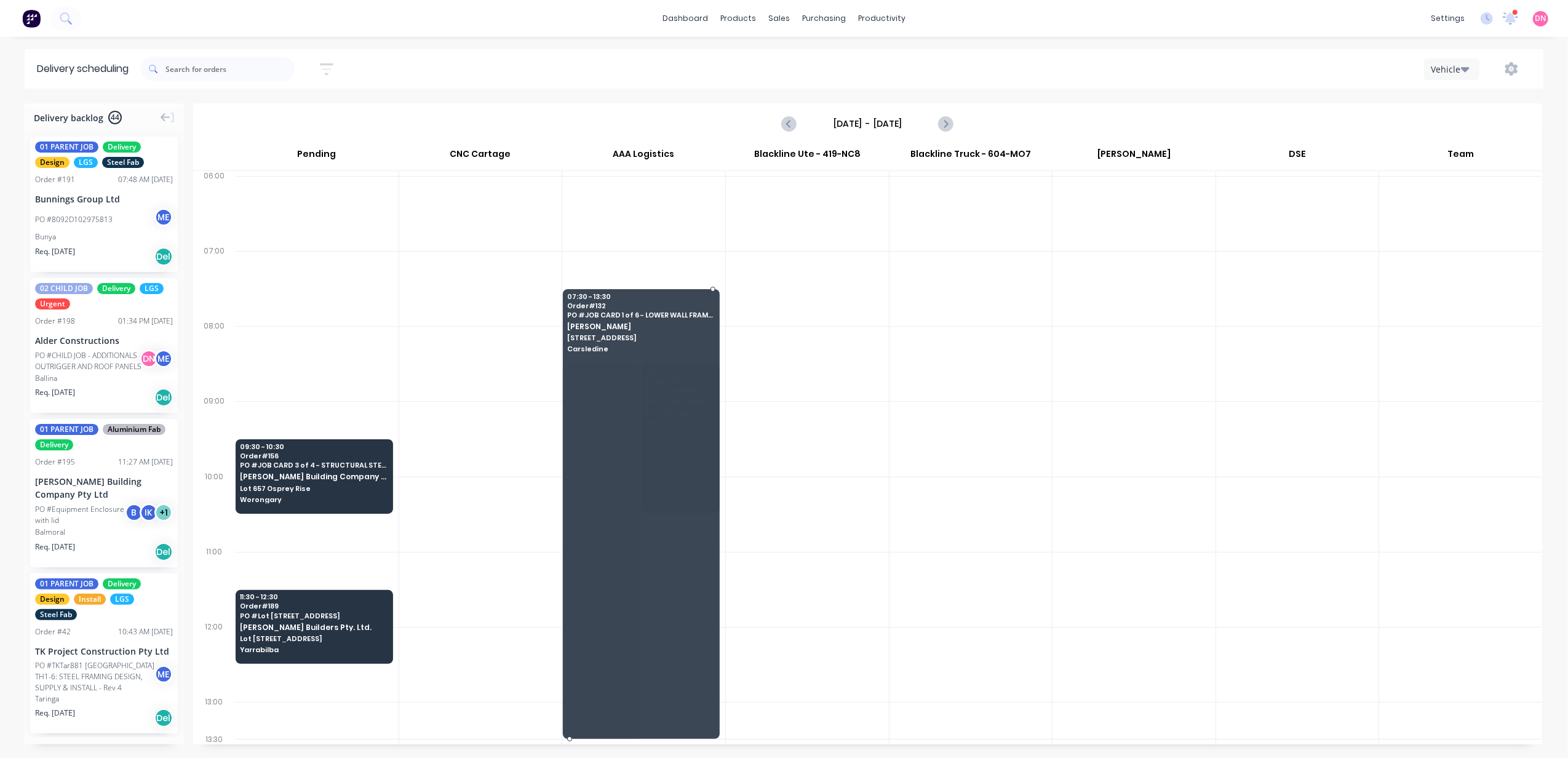
drag, startPoint x: 608, startPoint y: 364, endPoint x: 607, endPoint y: 286, distance: 78.0
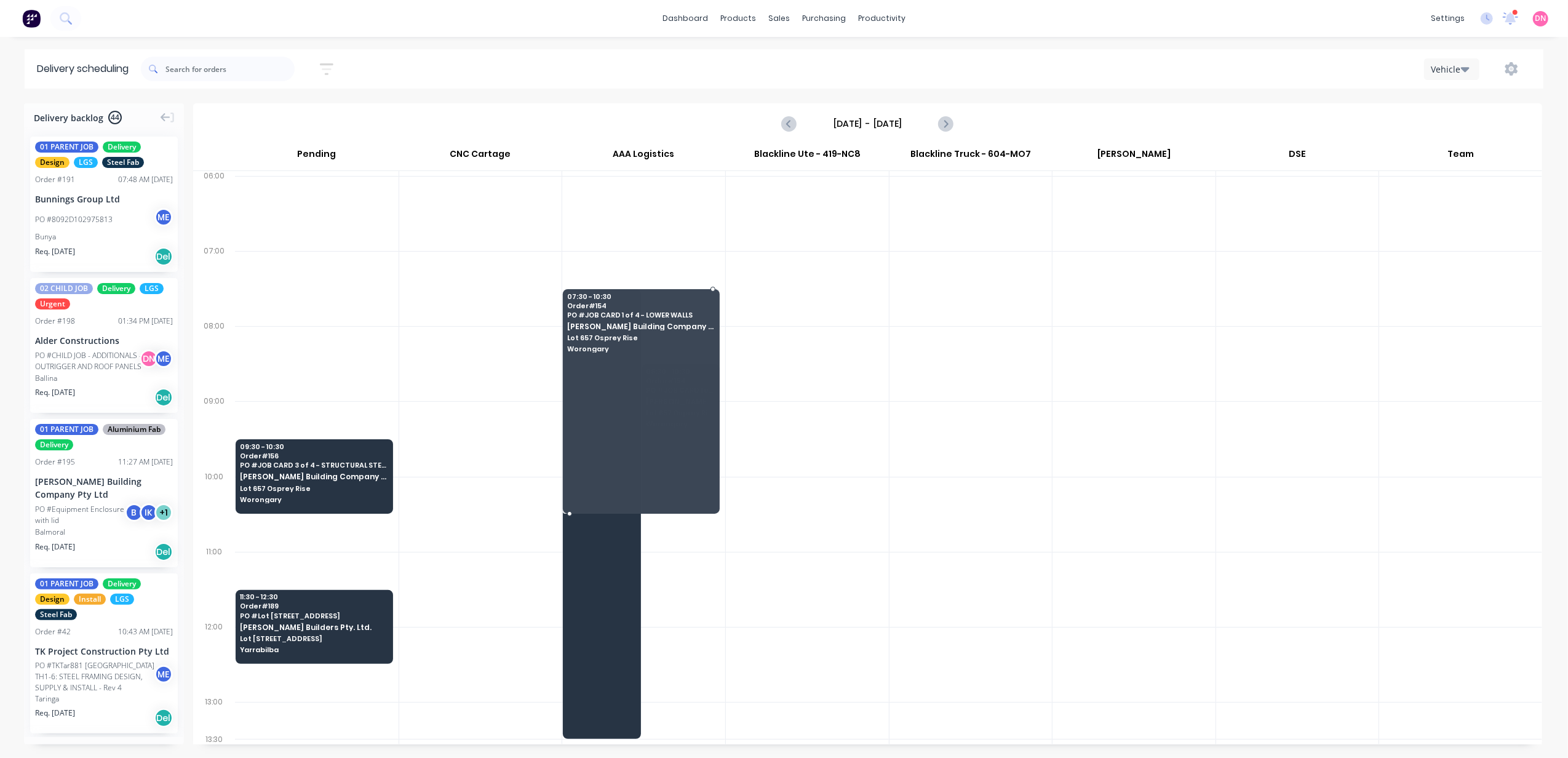
drag, startPoint x: 672, startPoint y: 365, endPoint x: 682, endPoint y: 295, distance: 70.7
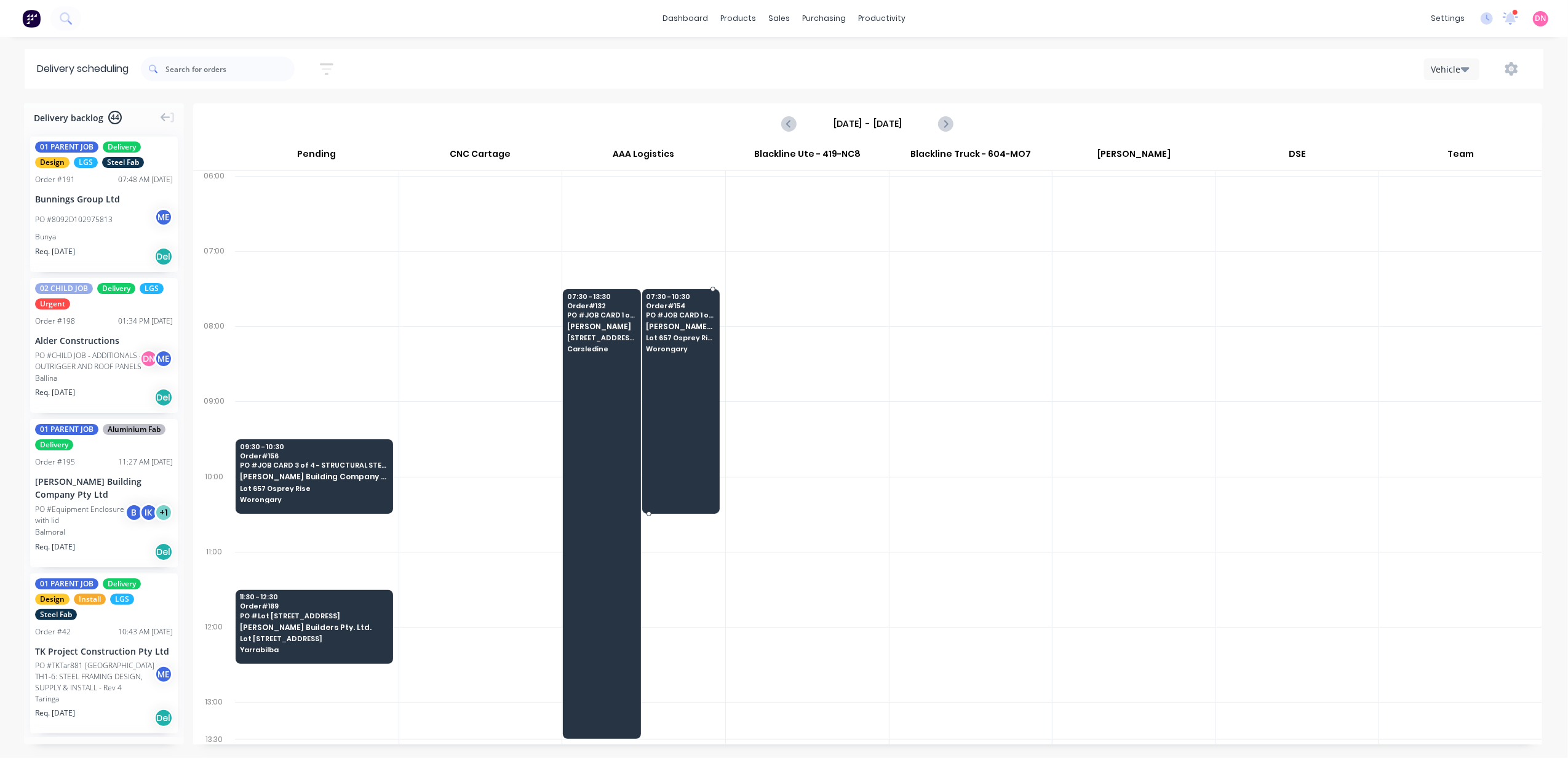
click at [584, 245] on div at bounding box center [681, 401] width 78 height 223
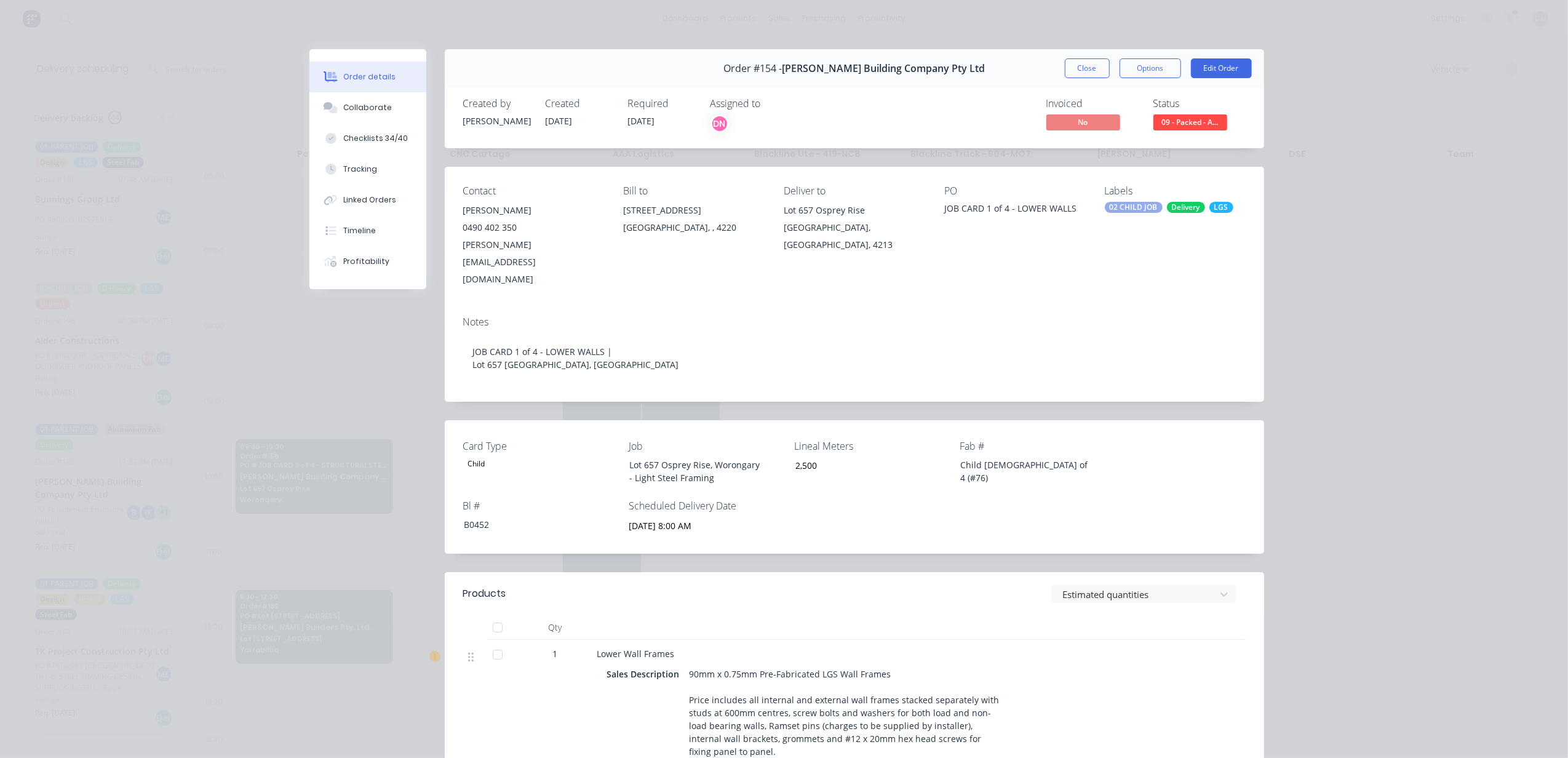
click at [584, 79] on div "Order #154 - [PERSON_NAME] Building Company Pty Ltd Close Options Edit Order" at bounding box center [854, 68] width 819 height 39
click at [584, 77] on button "Close" at bounding box center [1086, 69] width 45 height 20
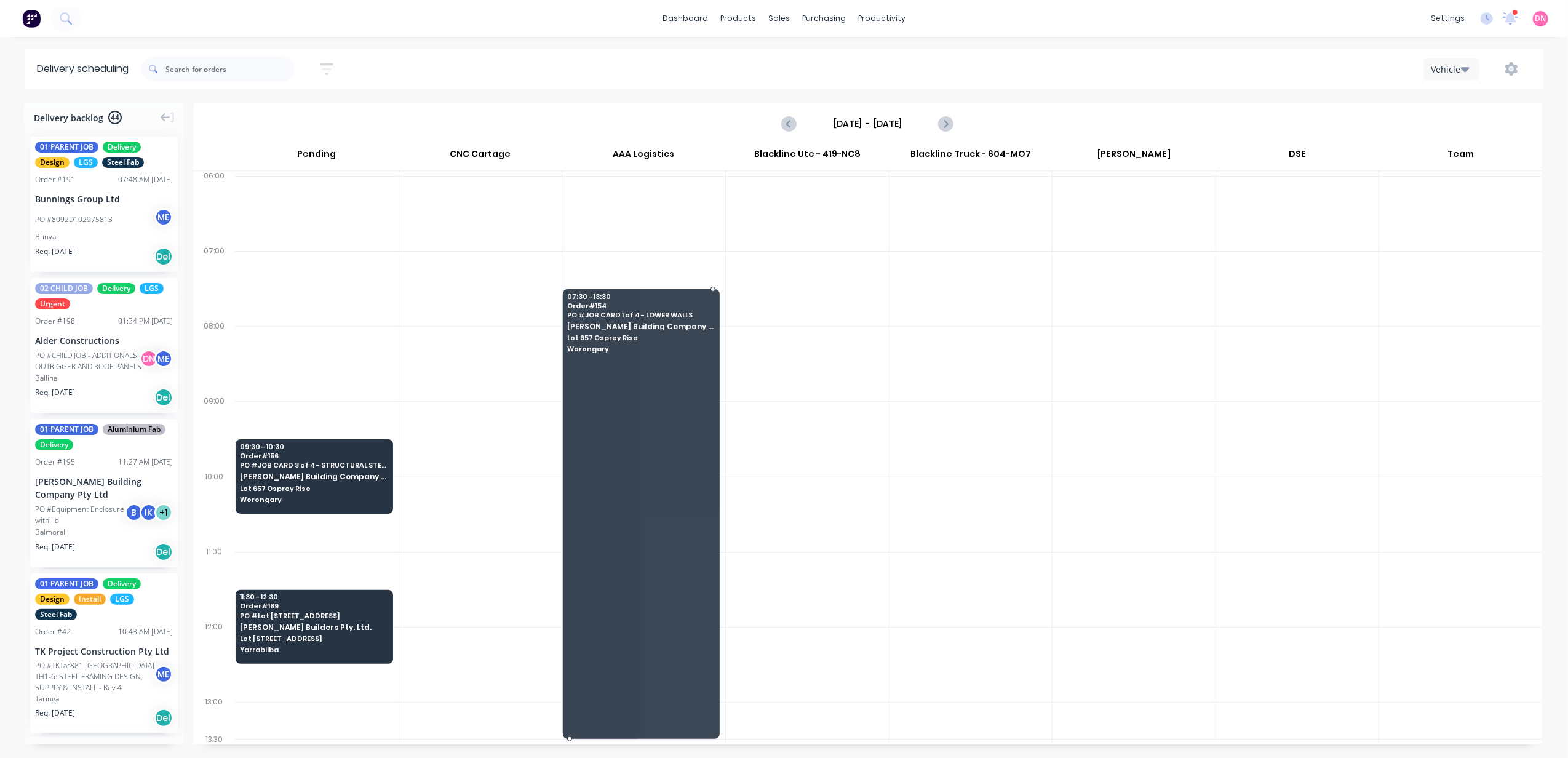
drag, startPoint x: 668, startPoint y: 513, endPoint x: 660, endPoint y: 748, distance: 235.1
click at [584, 245] on div "Delivery backlog 44 01 PARENT JOB Delivery Design LGS Steel Fab Order # 191 07:…" at bounding box center [784, 430] width 1568 height 653
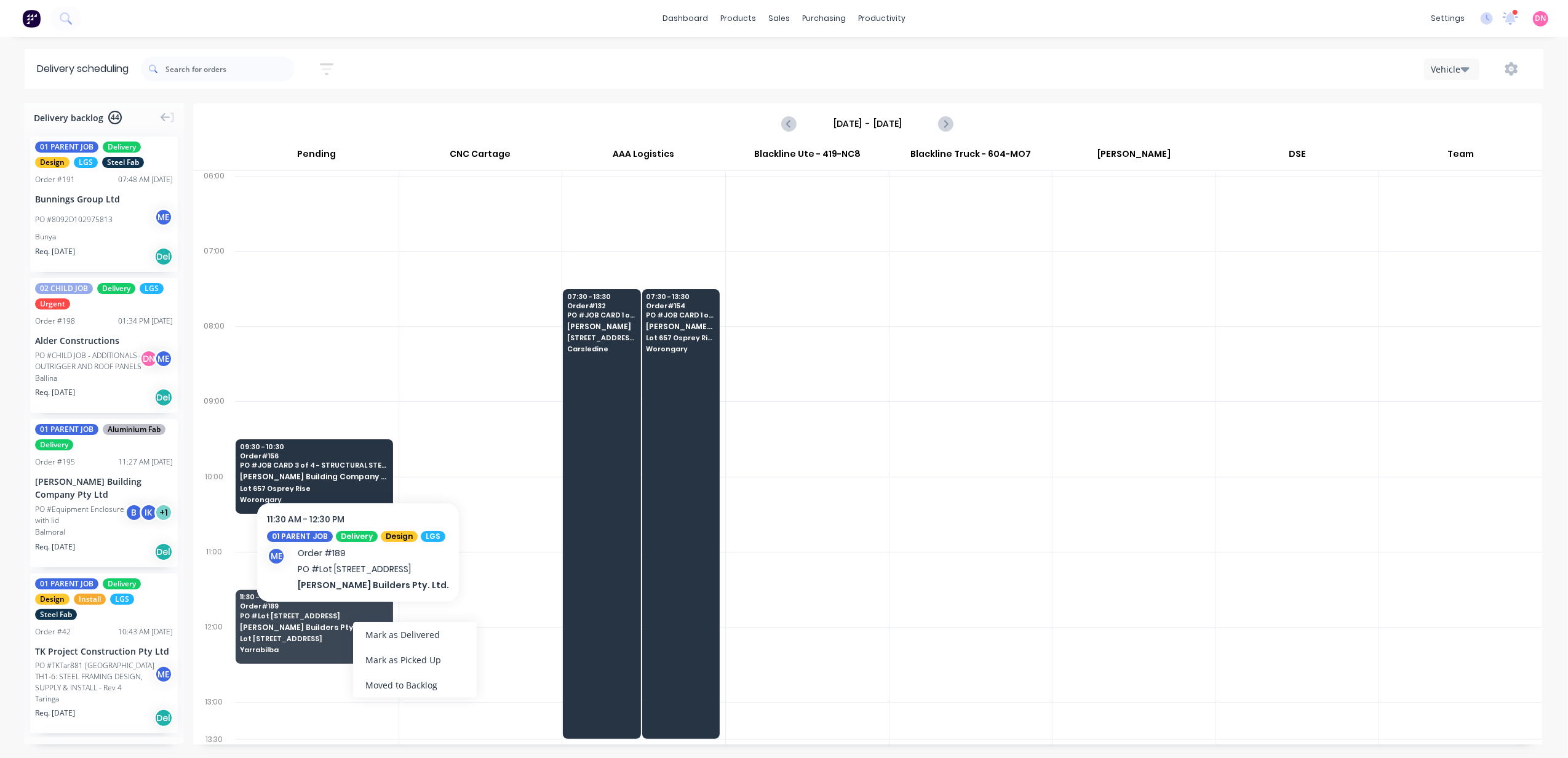
click at [381, 245] on div "Moved to Backlog" at bounding box center [415, 684] width 124 height 25
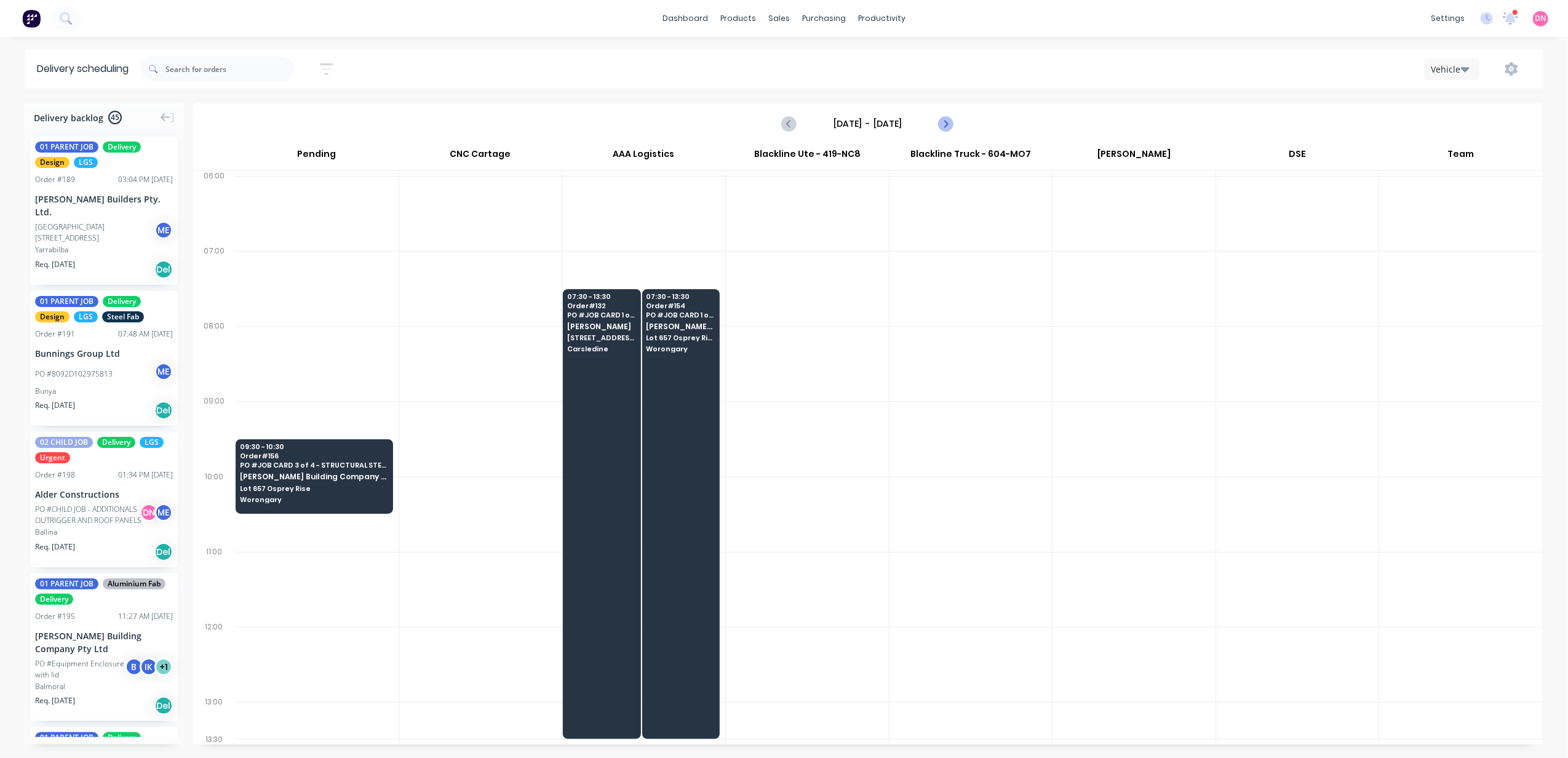
click at [584, 124] on icon "Next page" at bounding box center [946, 124] width 6 height 10
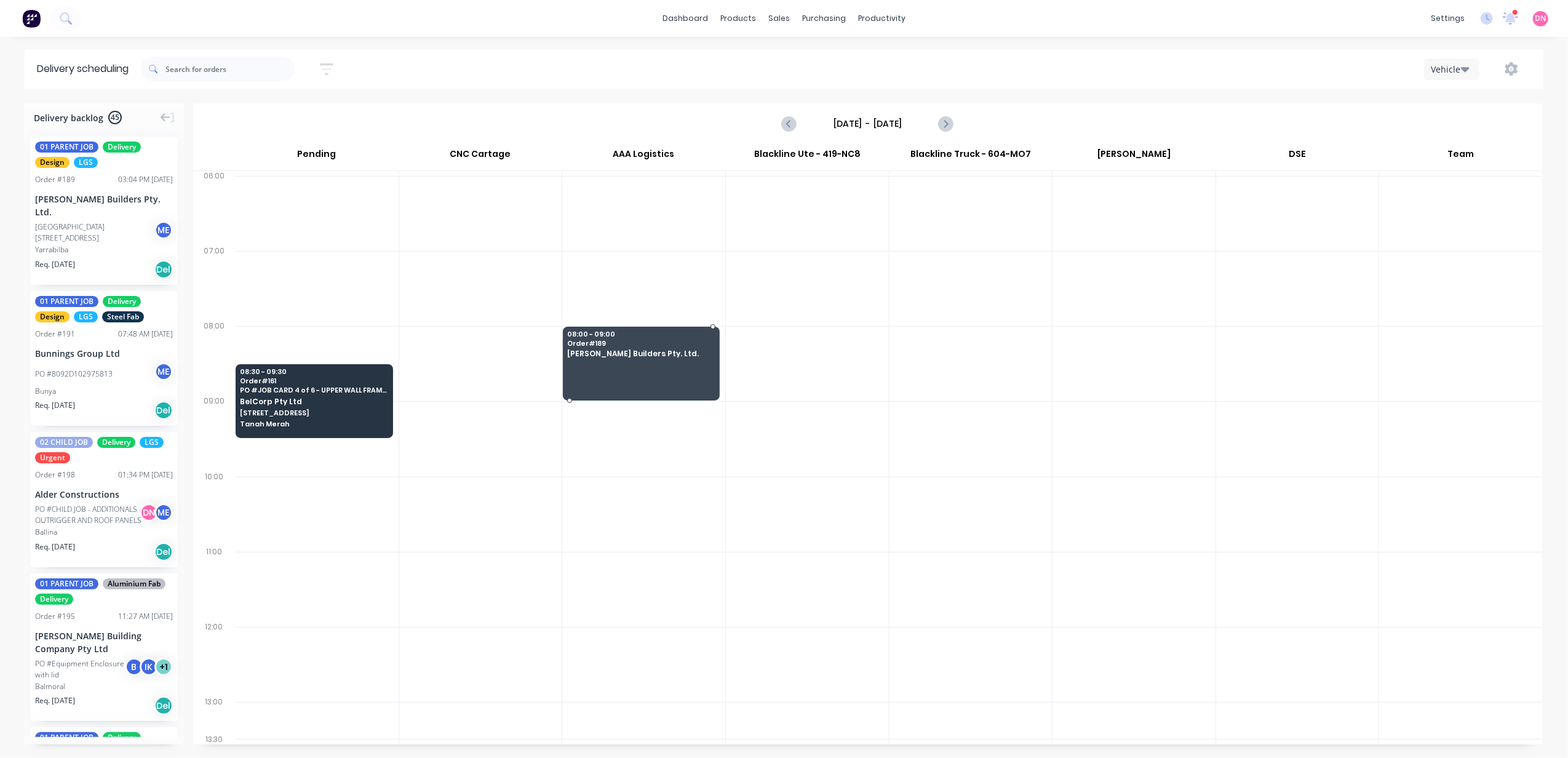
drag, startPoint x: 69, startPoint y: 217, endPoint x: 616, endPoint y: 340, distance: 560.7
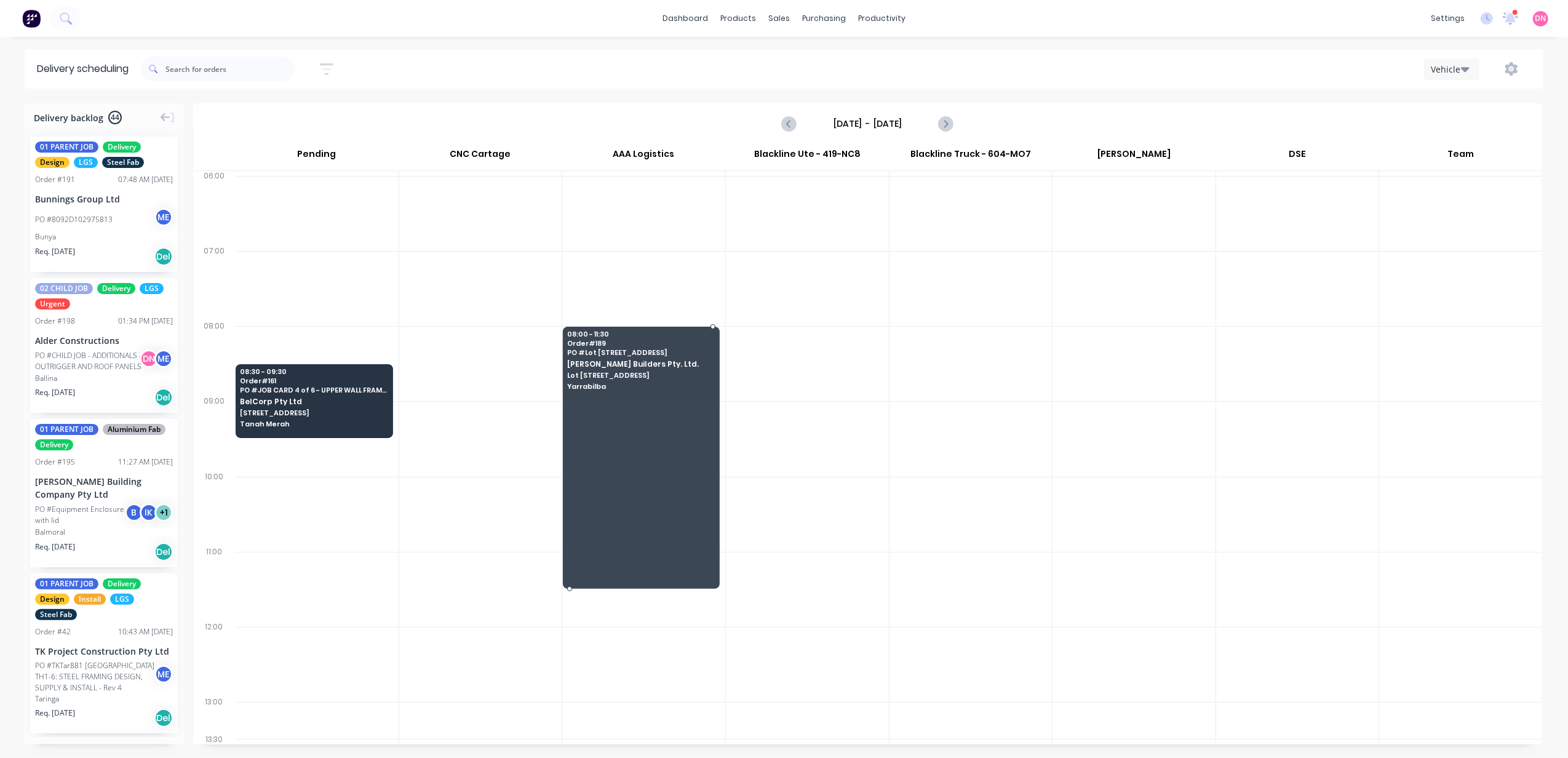
drag, startPoint x: 631, startPoint y: 399, endPoint x: 631, endPoint y: 578, distance: 179.0
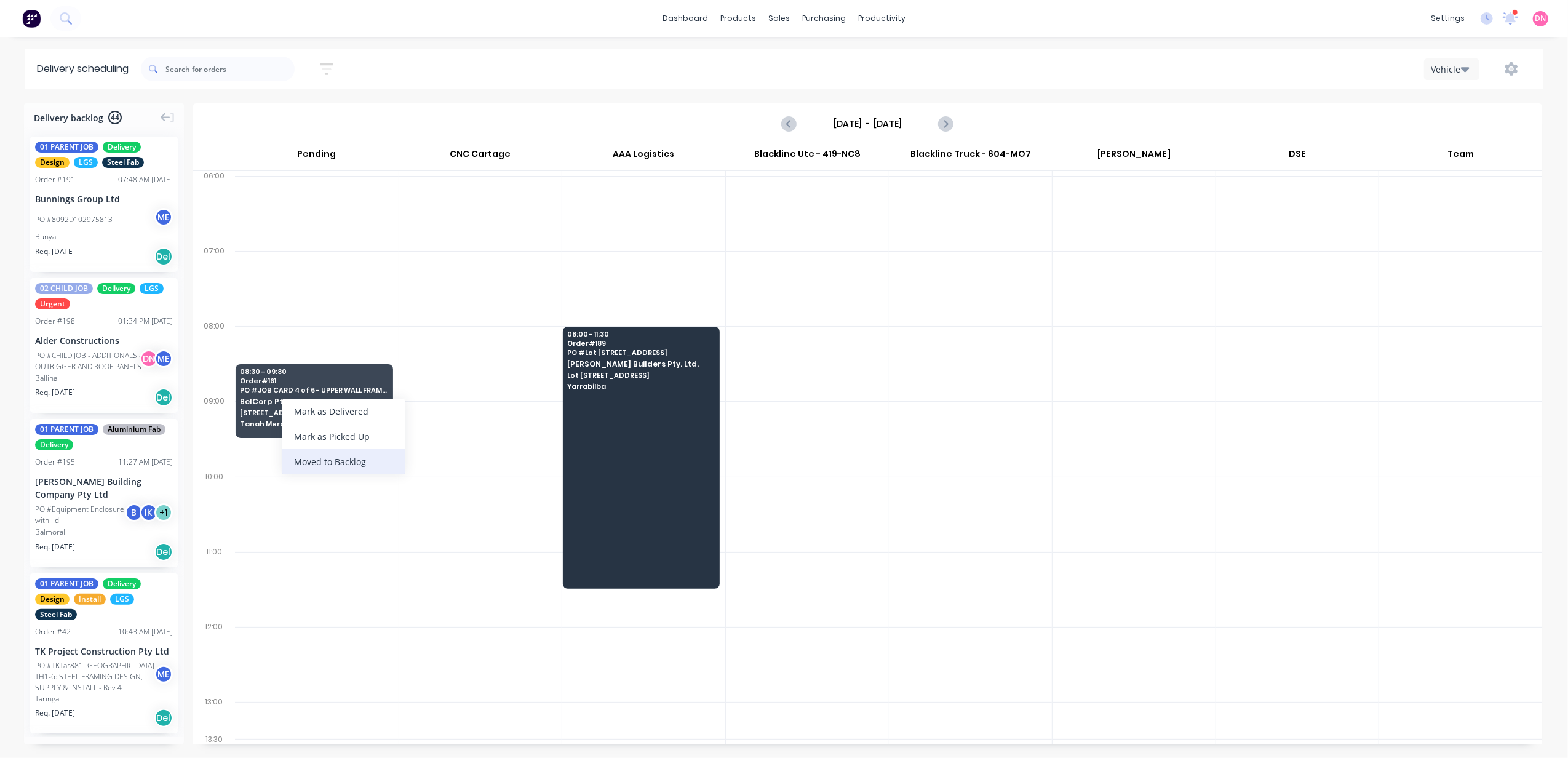
click at [380, 245] on div "Moved to Backlog" at bounding box center [343, 461] width 124 height 25
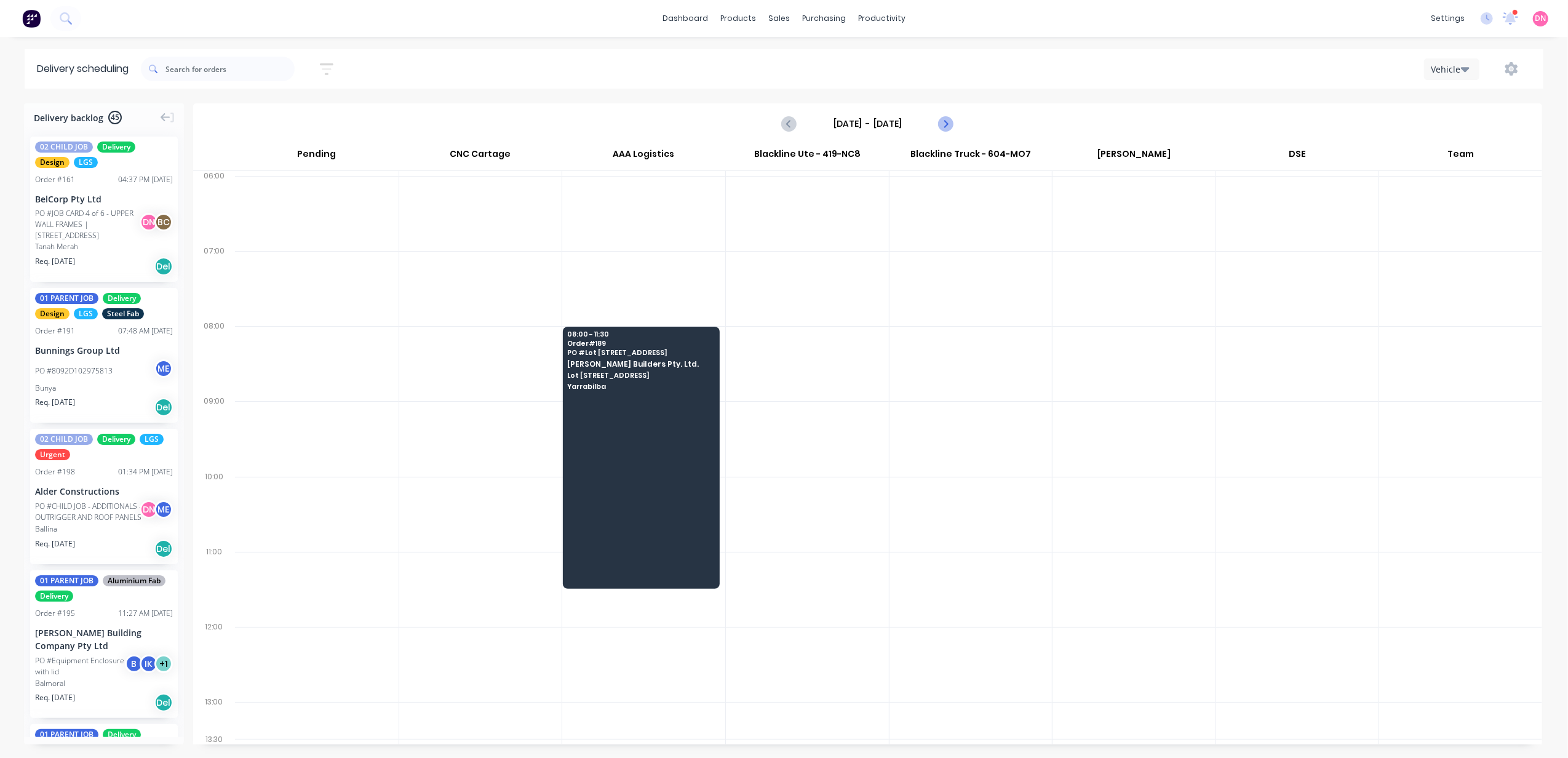
click at [584, 124] on icon "Next page" at bounding box center [945, 124] width 15 height 15
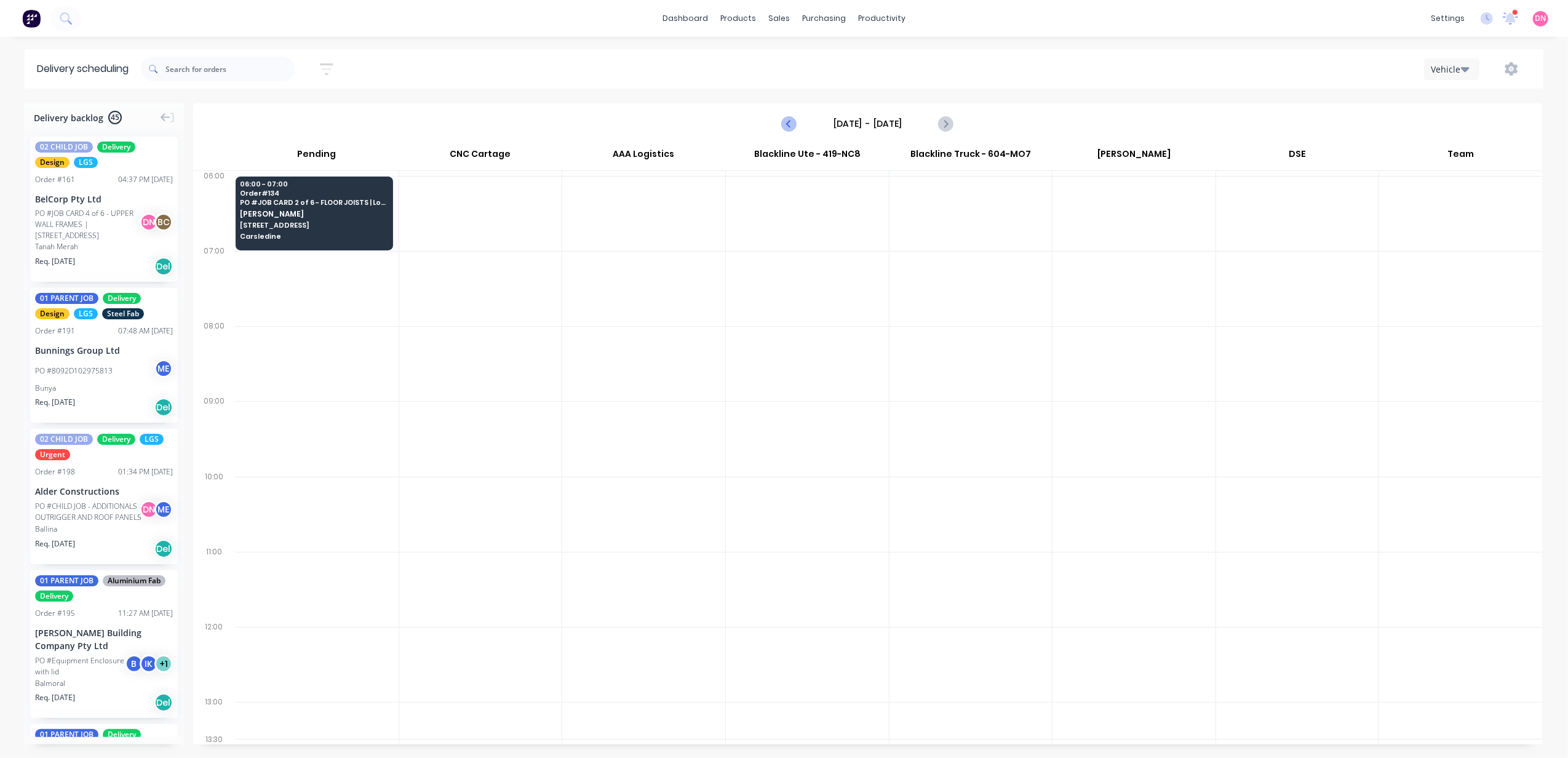
click at [584, 134] on button "Previous page" at bounding box center [789, 124] width 25 height 25
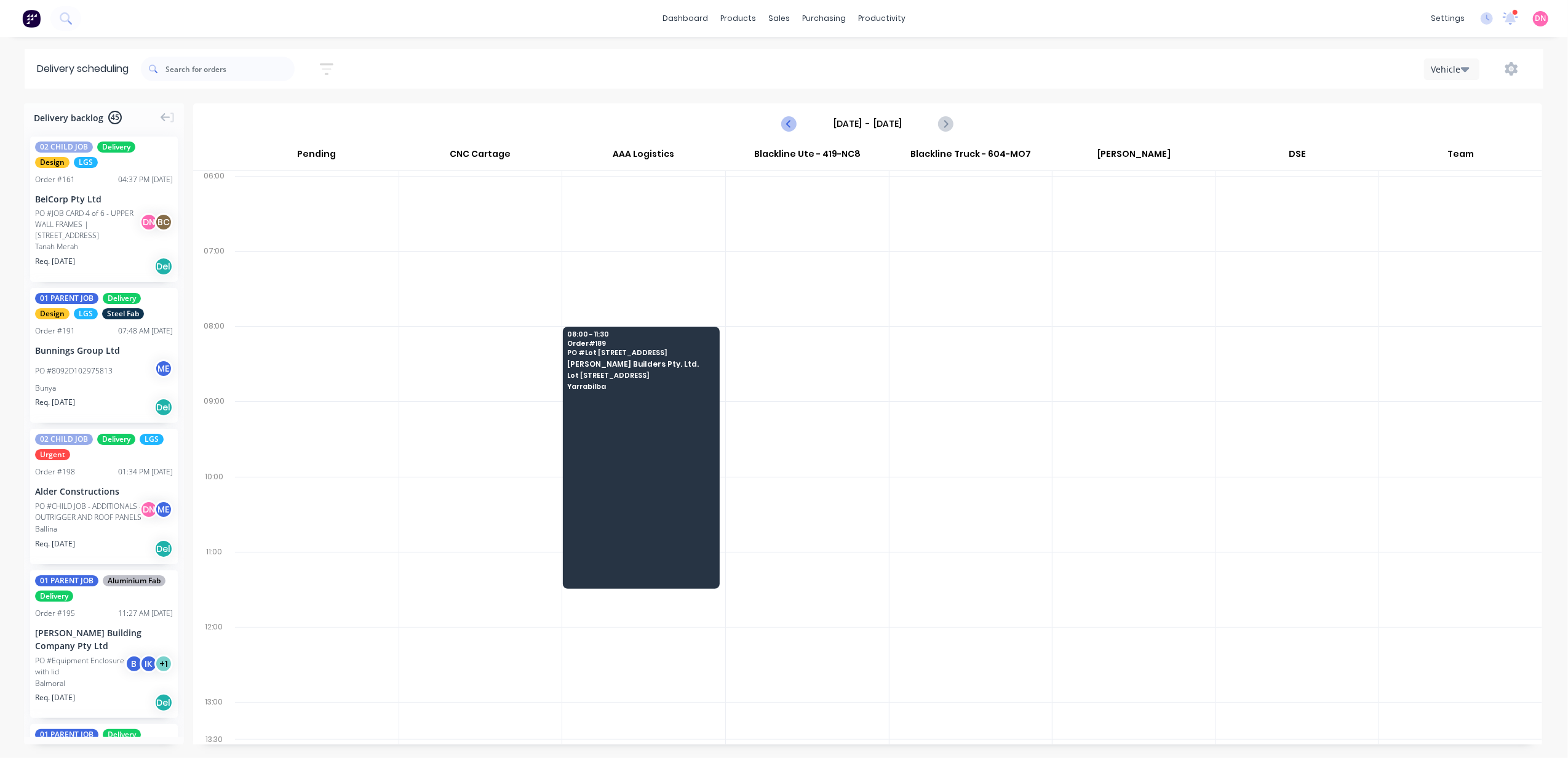
click at [584, 134] on button "Previous page" at bounding box center [789, 124] width 25 height 25
type input "[DATE] - [DATE]"
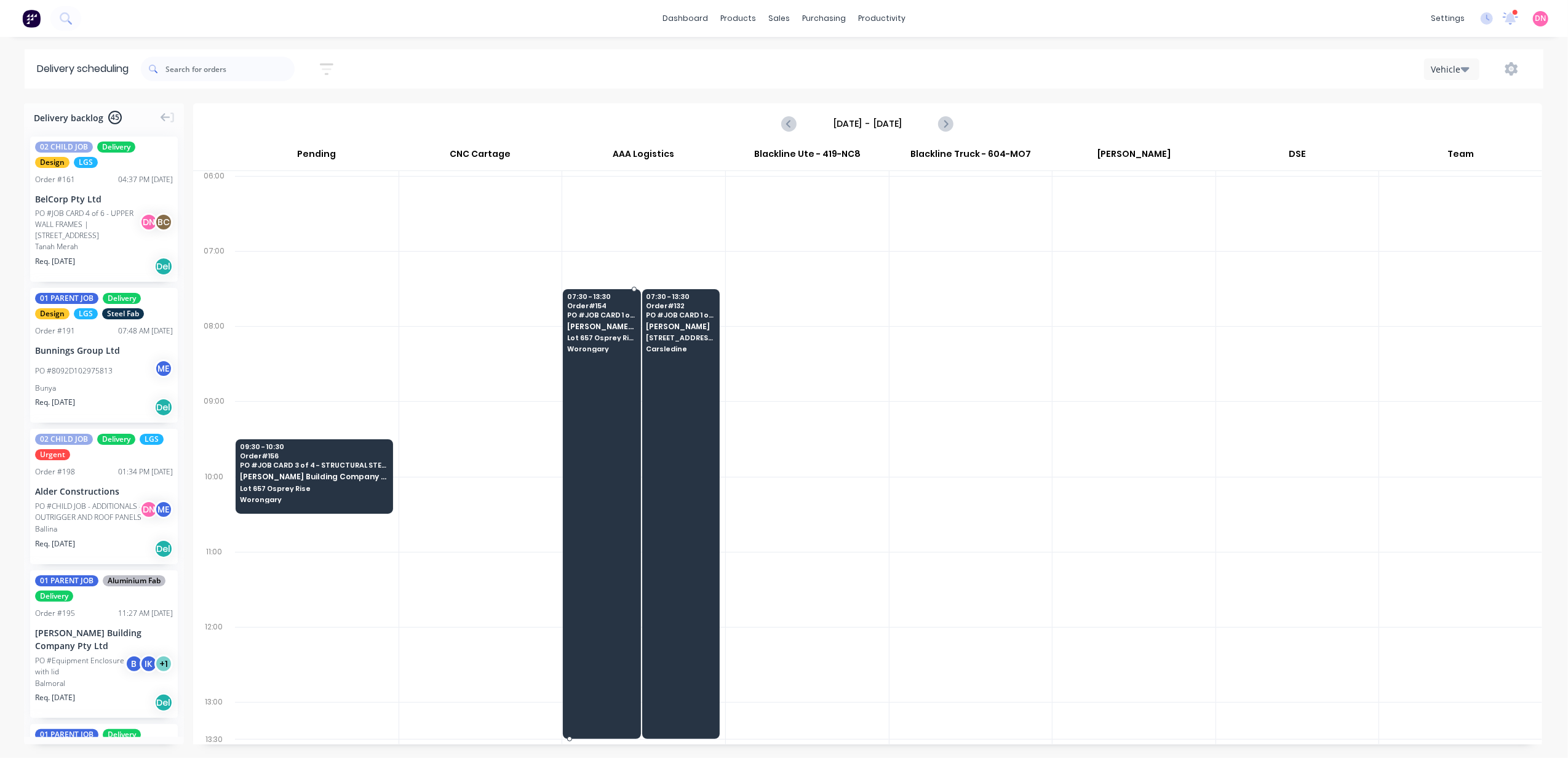
click at [584, 245] on div at bounding box center [601, 514] width 78 height 450
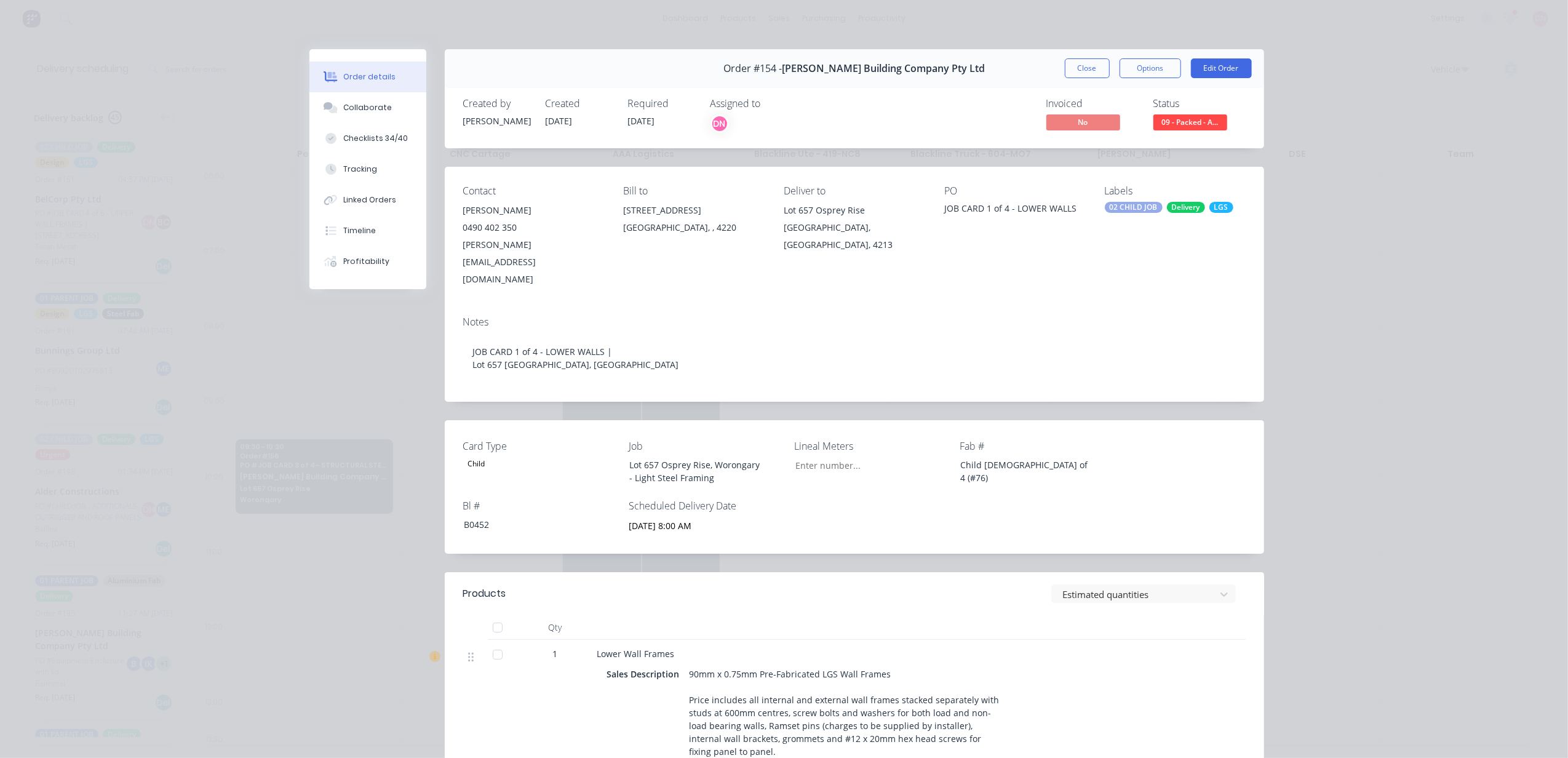
type input "2,500"
drag, startPoint x: 771, startPoint y: 209, endPoint x: 904, endPoint y: 234, distance: 135.3
click at [584, 234] on div "Contact [PERSON_NAME] [PHONE_NUMBER] [PERSON_NAME][EMAIL_ADDRESS][DOMAIN_NAME] …" at bounding box center [854, 236] width 819 height 140
copy div "[STREET_ADDRESS]"
